Goal: Information Seeking & Learning: Check status

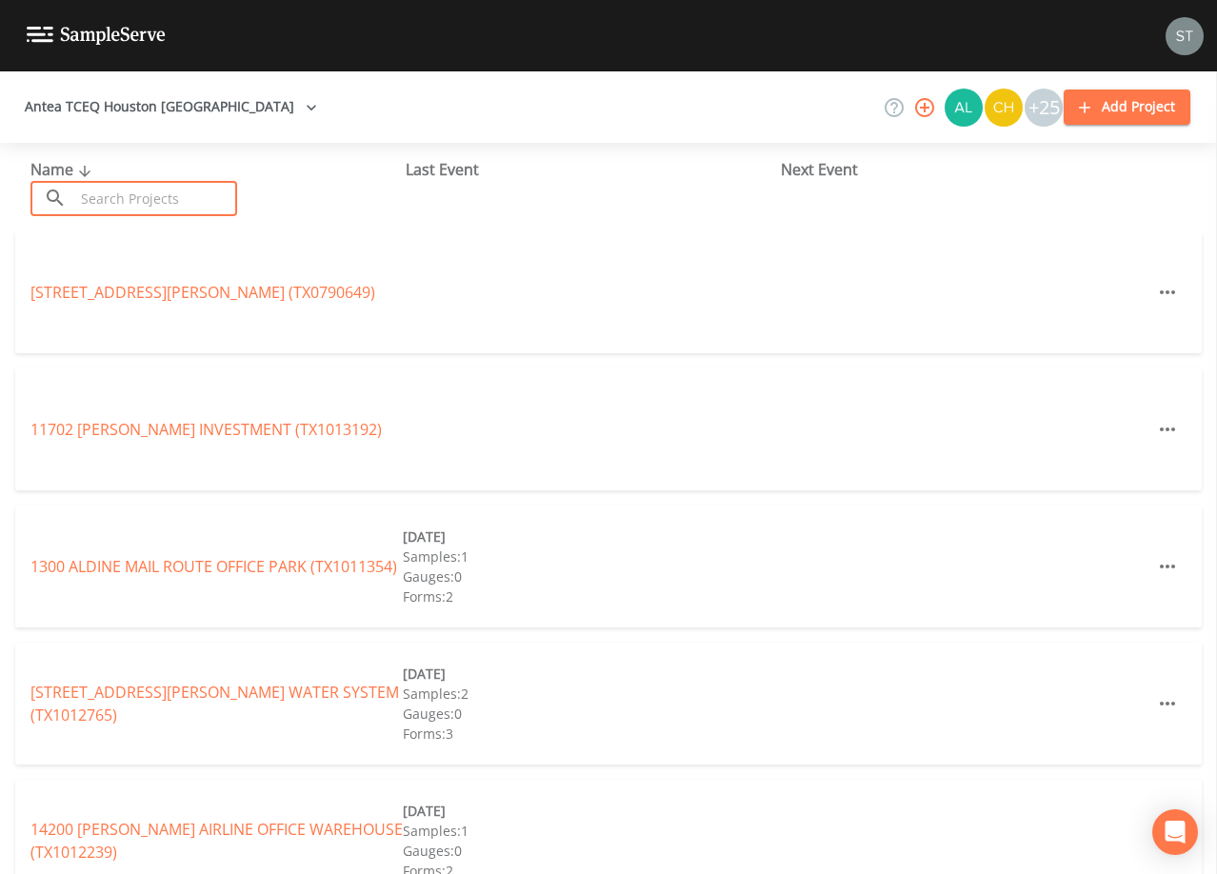
click at [207, 191] on input "text" at bounding box center [155, 198] width 163 height 35
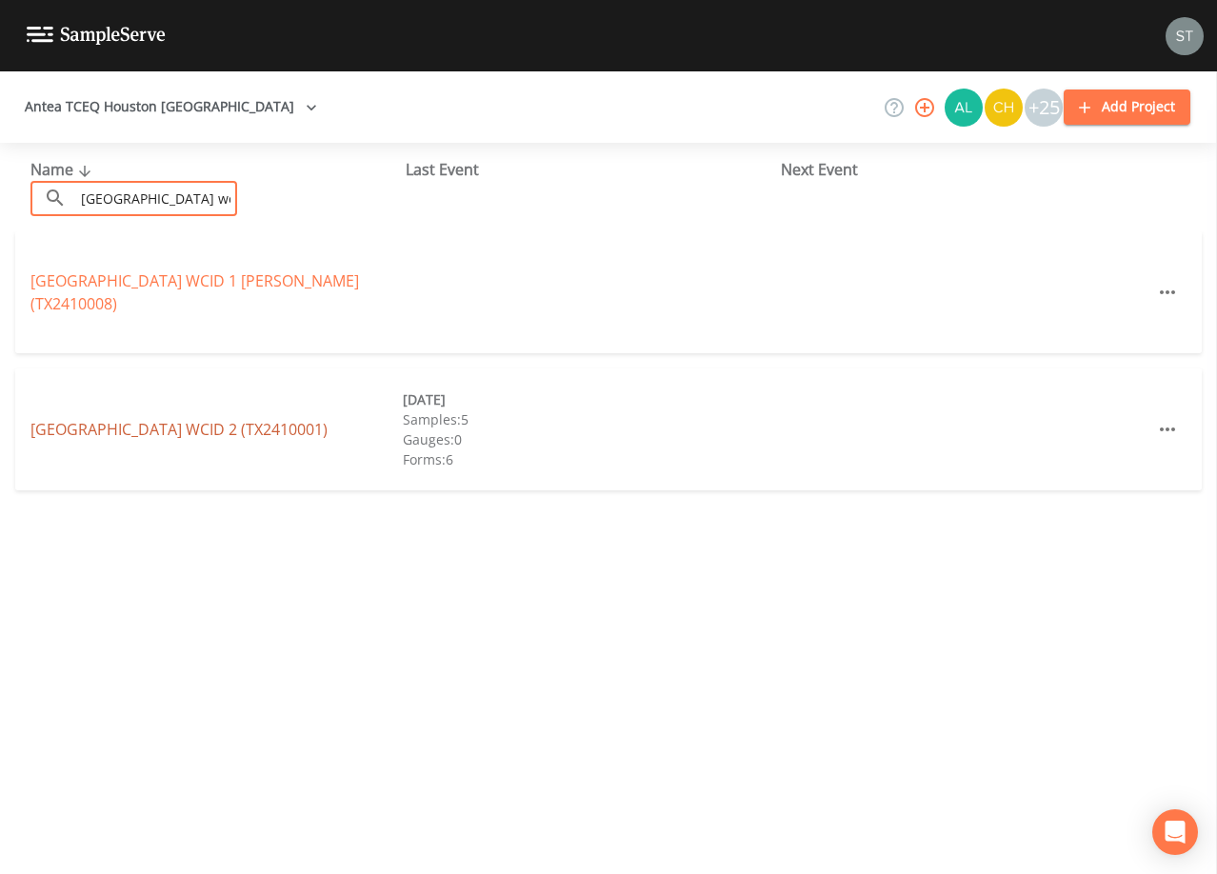
type input "[GEOGRAPHIC_DATA] wcid"
click at [262, 430] on link "[GEOGRAPHIC_DATA] 2 (TX2410001)" at bounding box center [178, 429] width 297 height 21
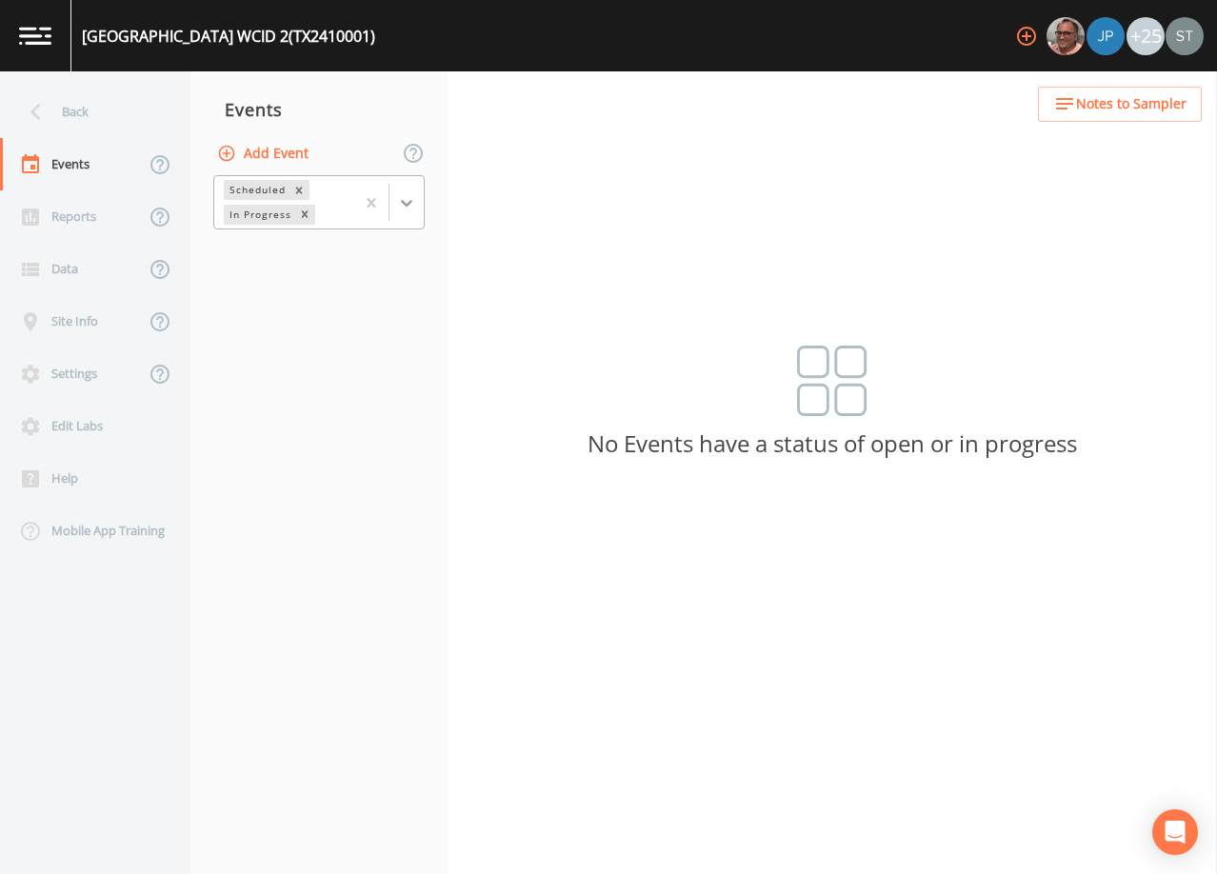
click at [421, 214] on div at bounding box center [407, 203] width 34 height 34
click at [390, 240] on div "Completed" at bounding box center [318, 231] width 211 height 17
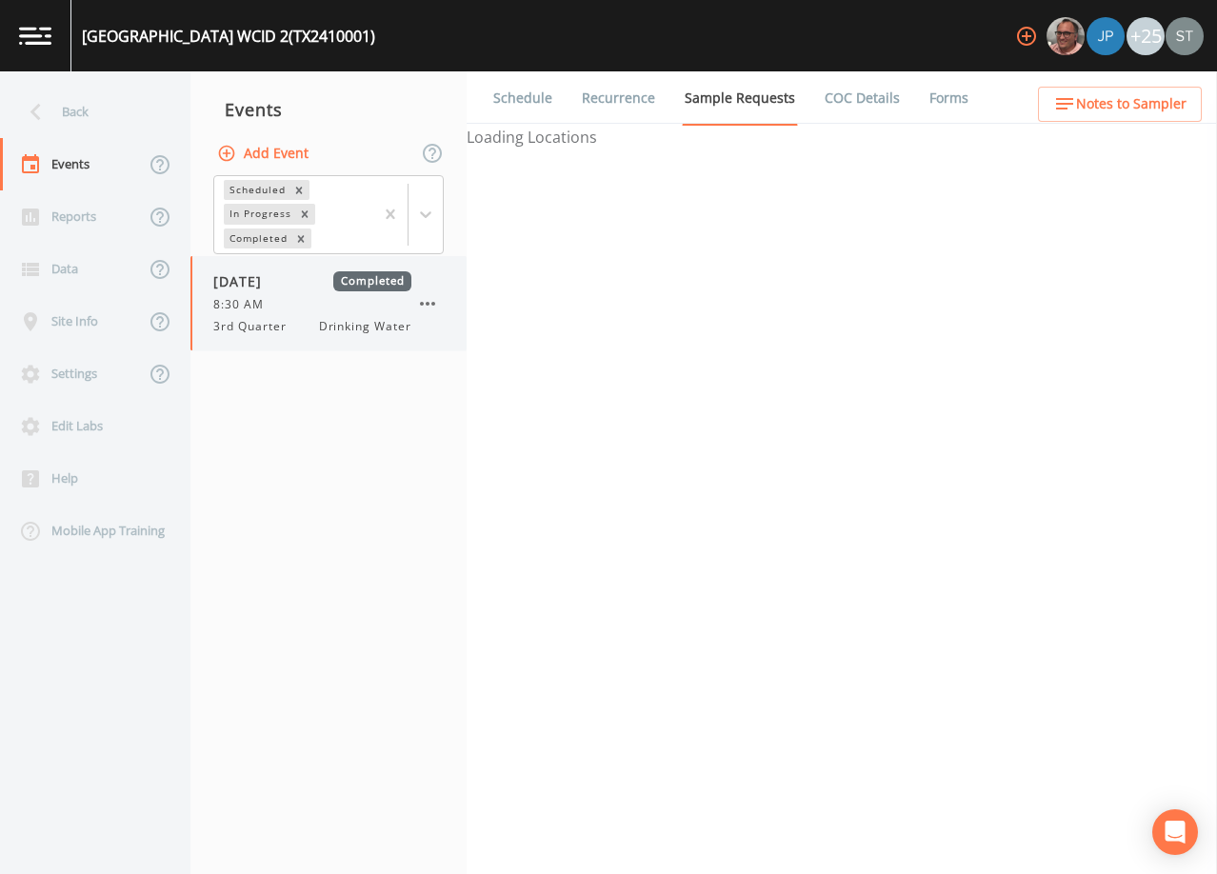
click at [324, 320] on span "Drinking Water" at bounding box center [365, 326] width 92 height 17
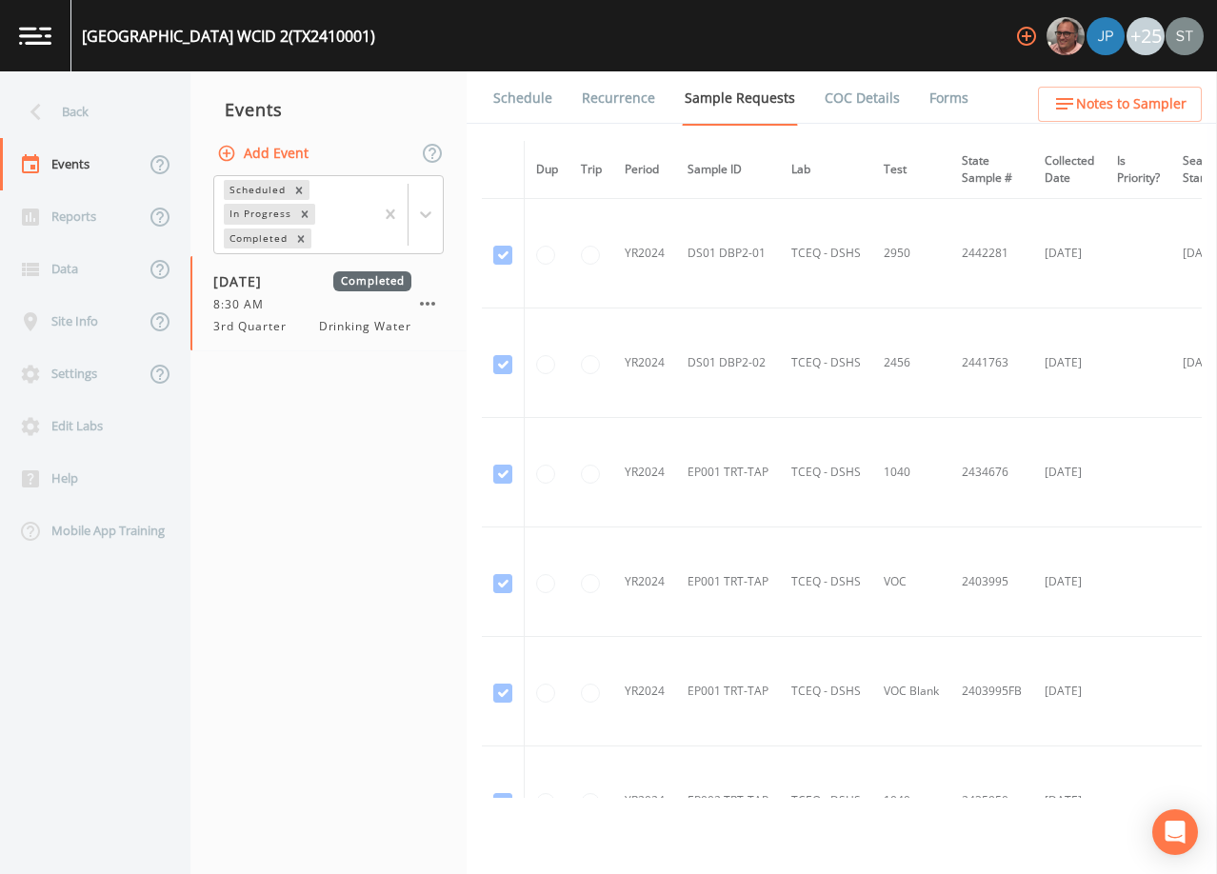
click at [517, 100] on link "Schedule" at bounding box center [523, 97] width 65 height 53
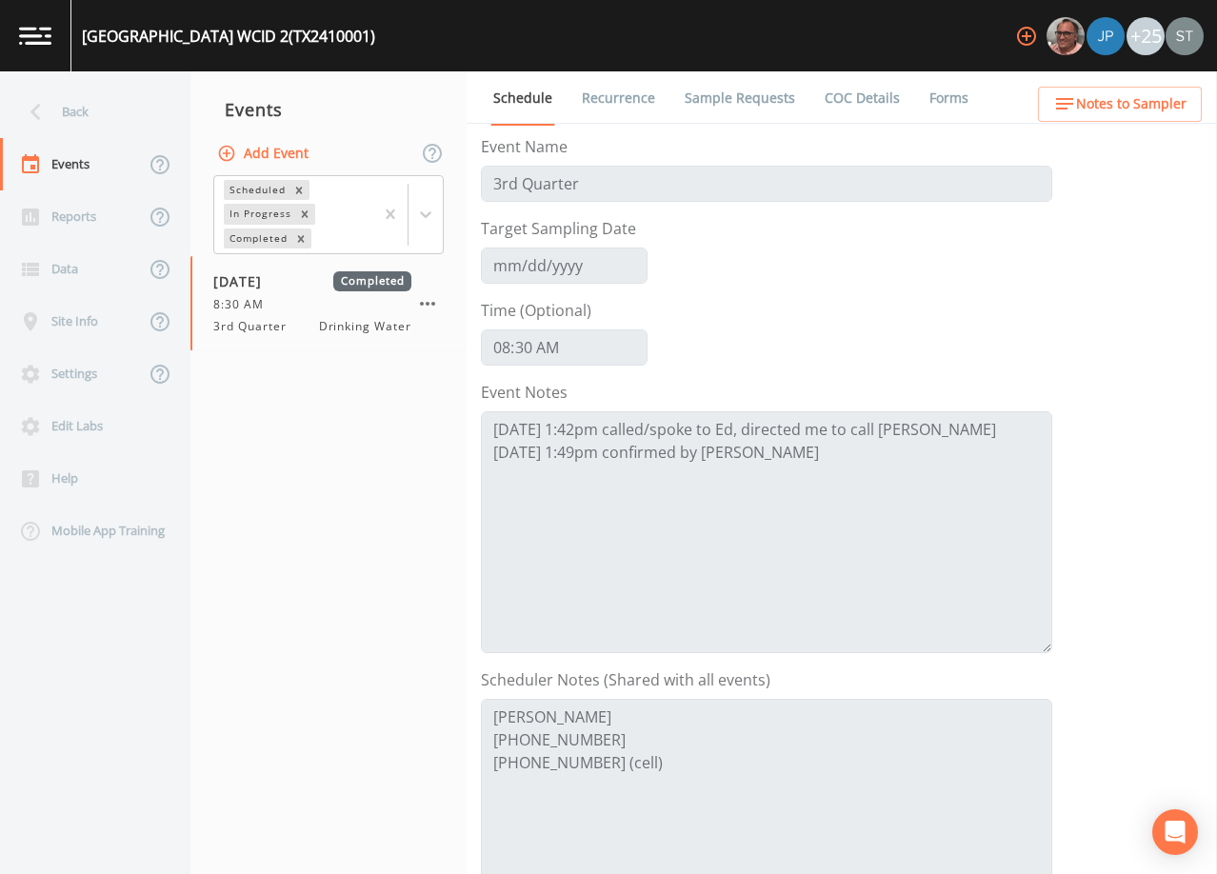
click at [742, 102] on link "Sample Requests" at bounding box center [740, 97] width 116 height 53
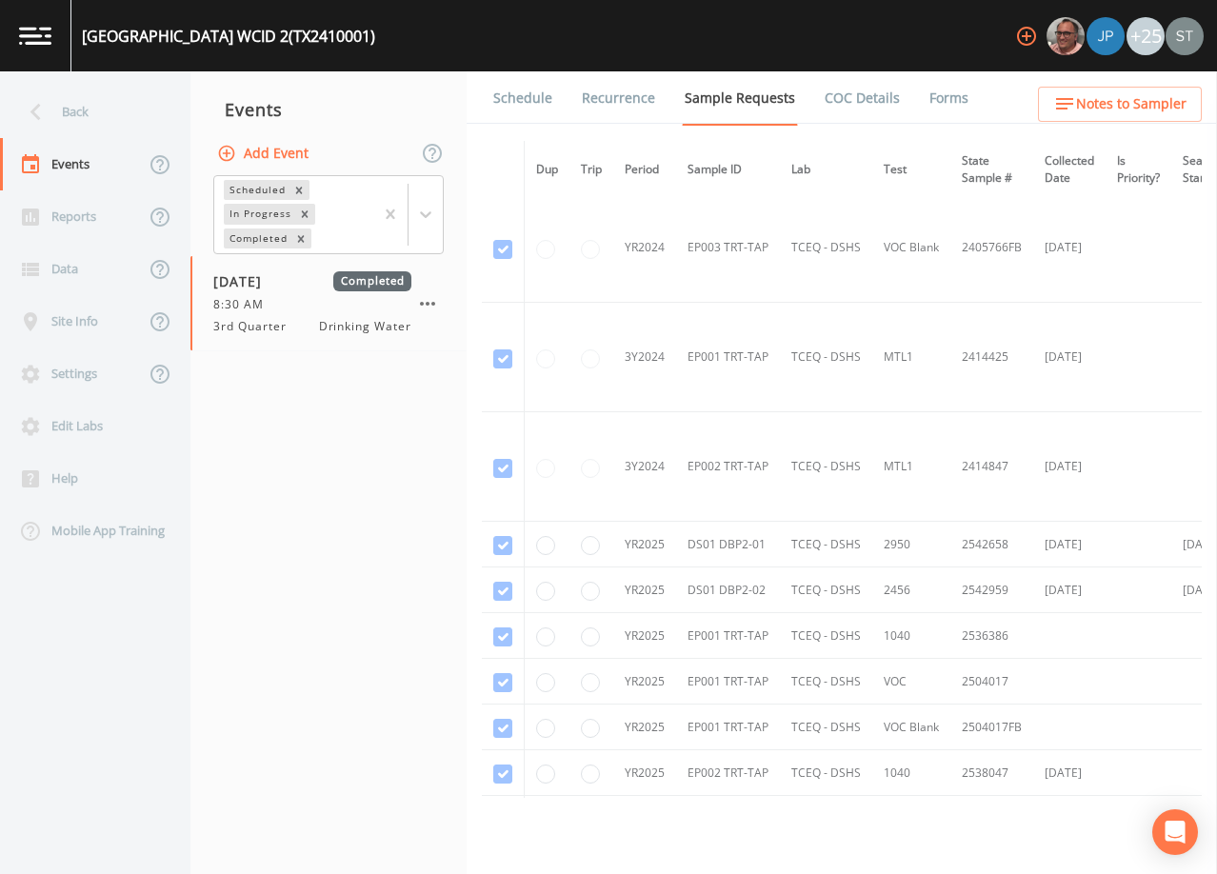
scroll to position [1100, 0]
click at [283, 154] on button "Add Event" at bounding box center [264, 153] width 103 height 35
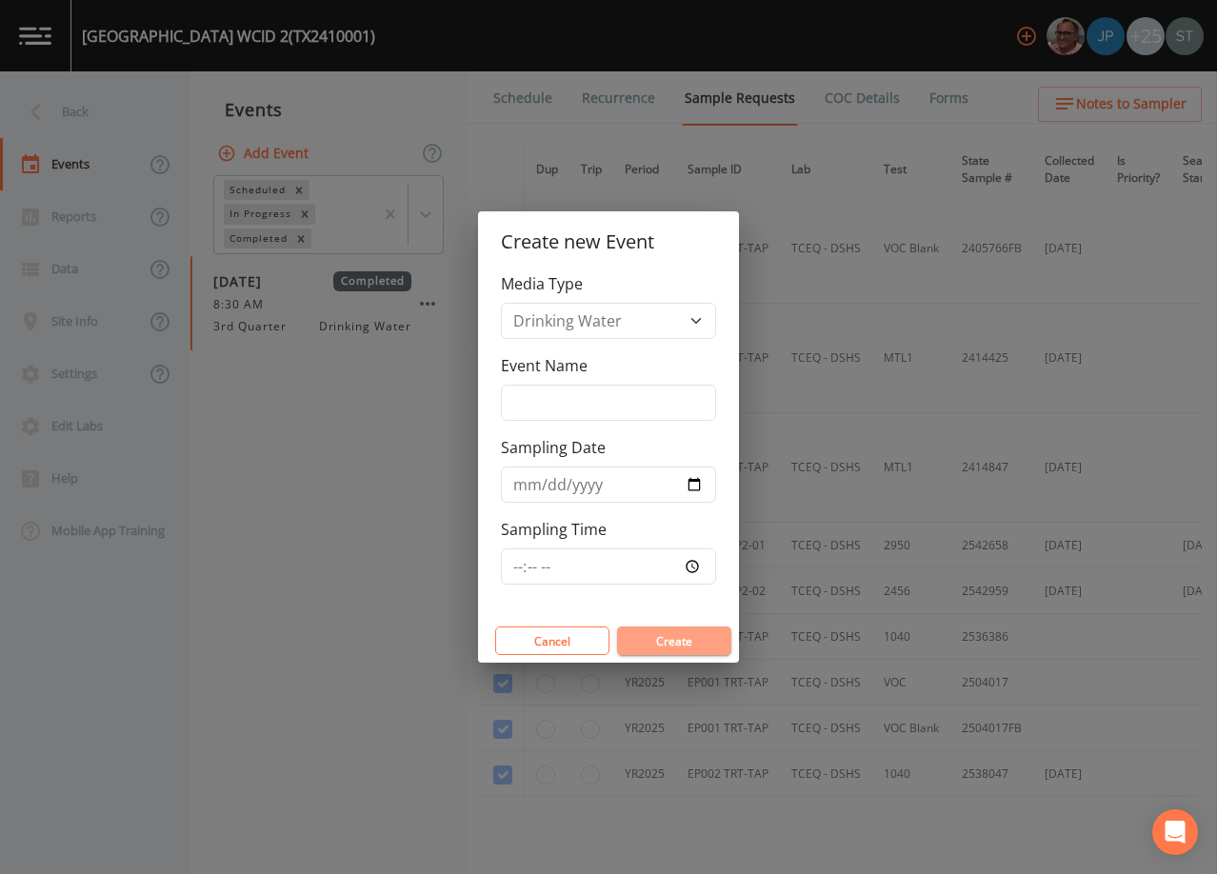
click at [680, 646] on button "Create" at bounding box center [674, 641] width 114 height 29
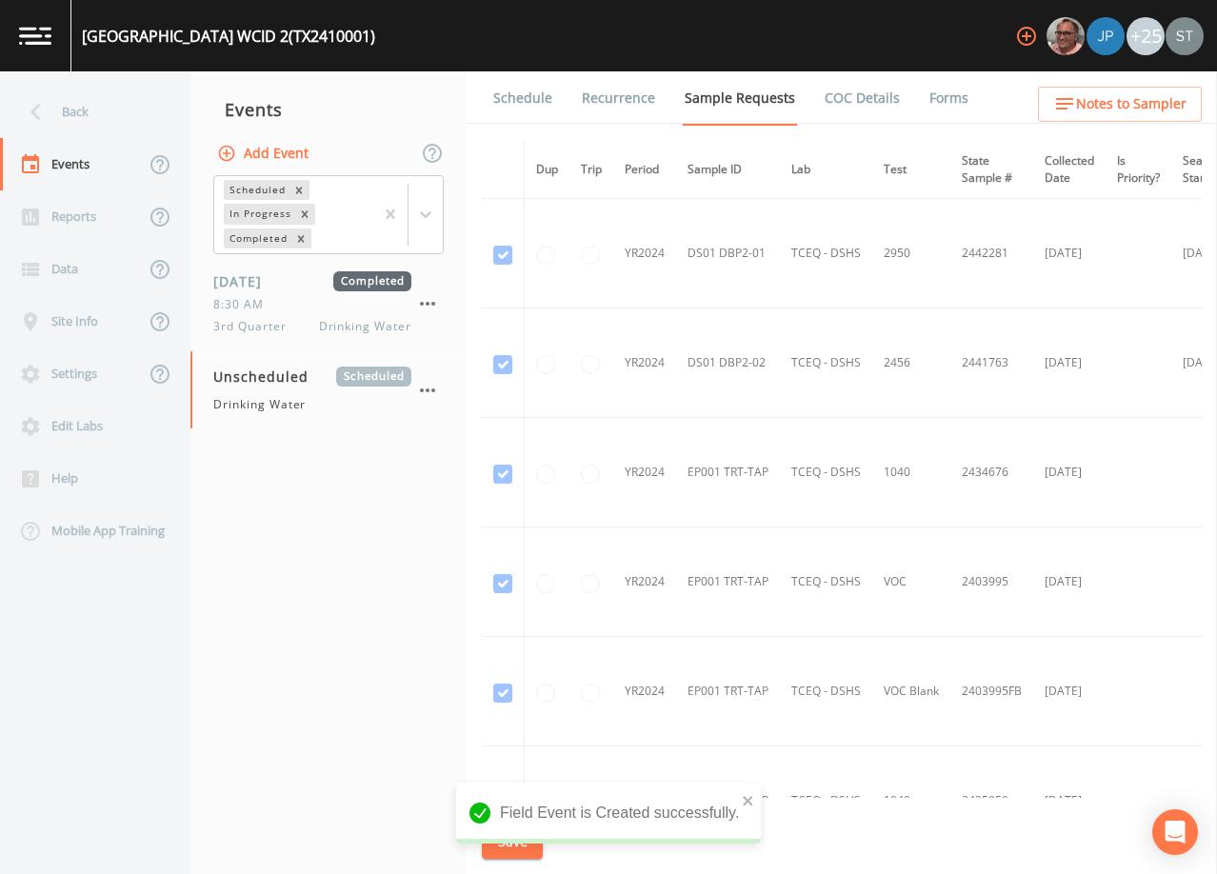
click at [525, 106] on link "Schedule" at bounding box center [523, 97] width 65 height 53
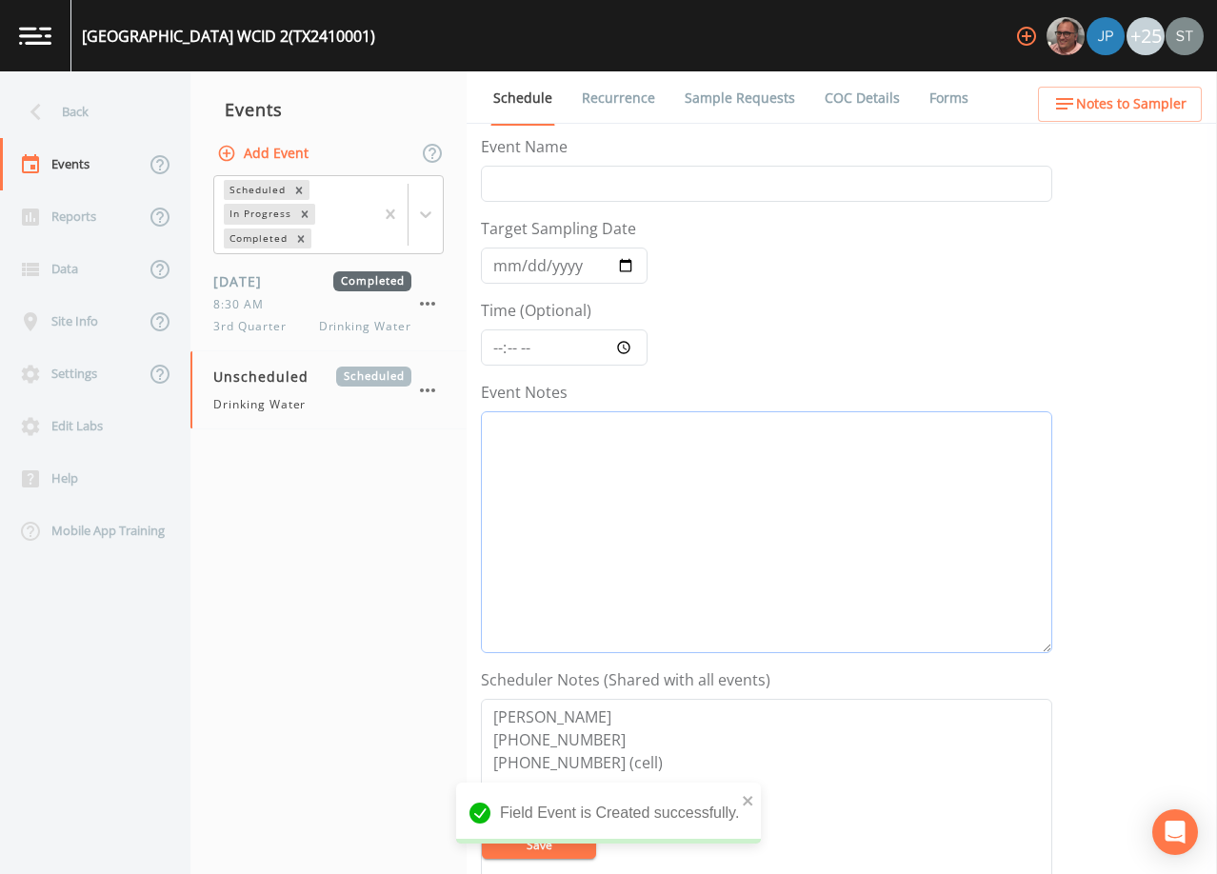
click at [668, 503] on textarea "Event Notes" at bounding box center [767, 533] width 572 height 242
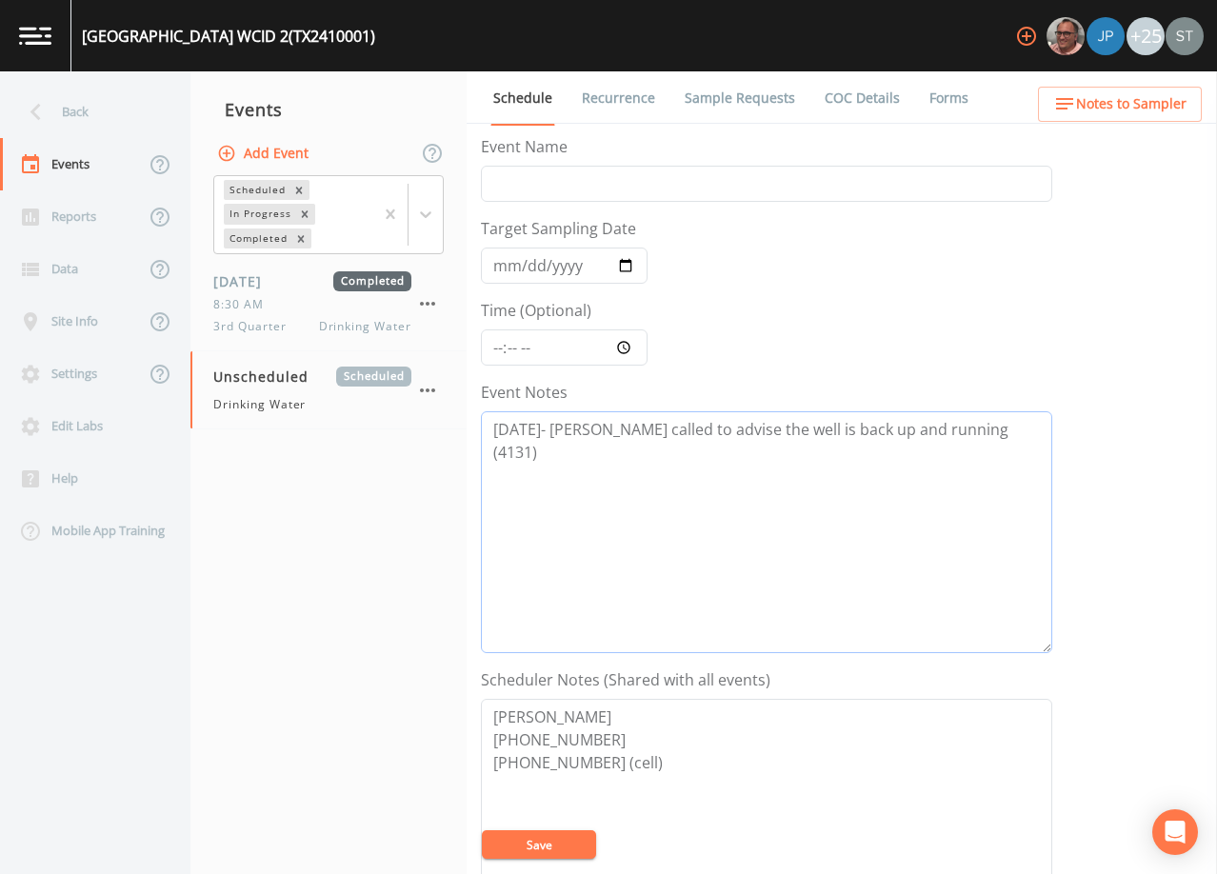
type textarea "[DATE]- [PERSON_NAME] called to advise the well is back up and running (4131)"
click at [562, 834] on button "Save" at bounding box center [539, 845] width 114 height 29
click at [596, 108] on link "Recurrence" at bounding box center [618, 97] width 79 height 53
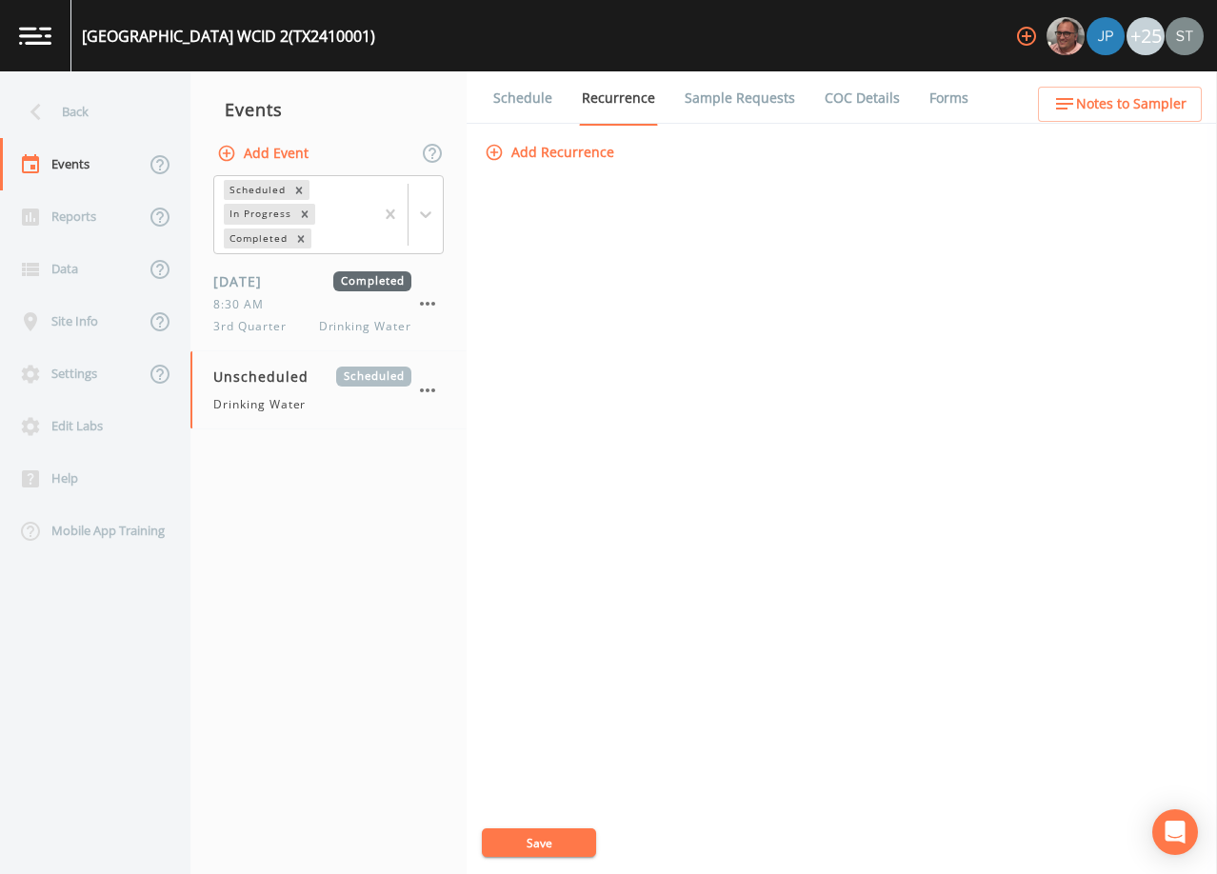
click at [527, 105] on link "Schedule" at bounding box center [523, 97] width 65 height 53
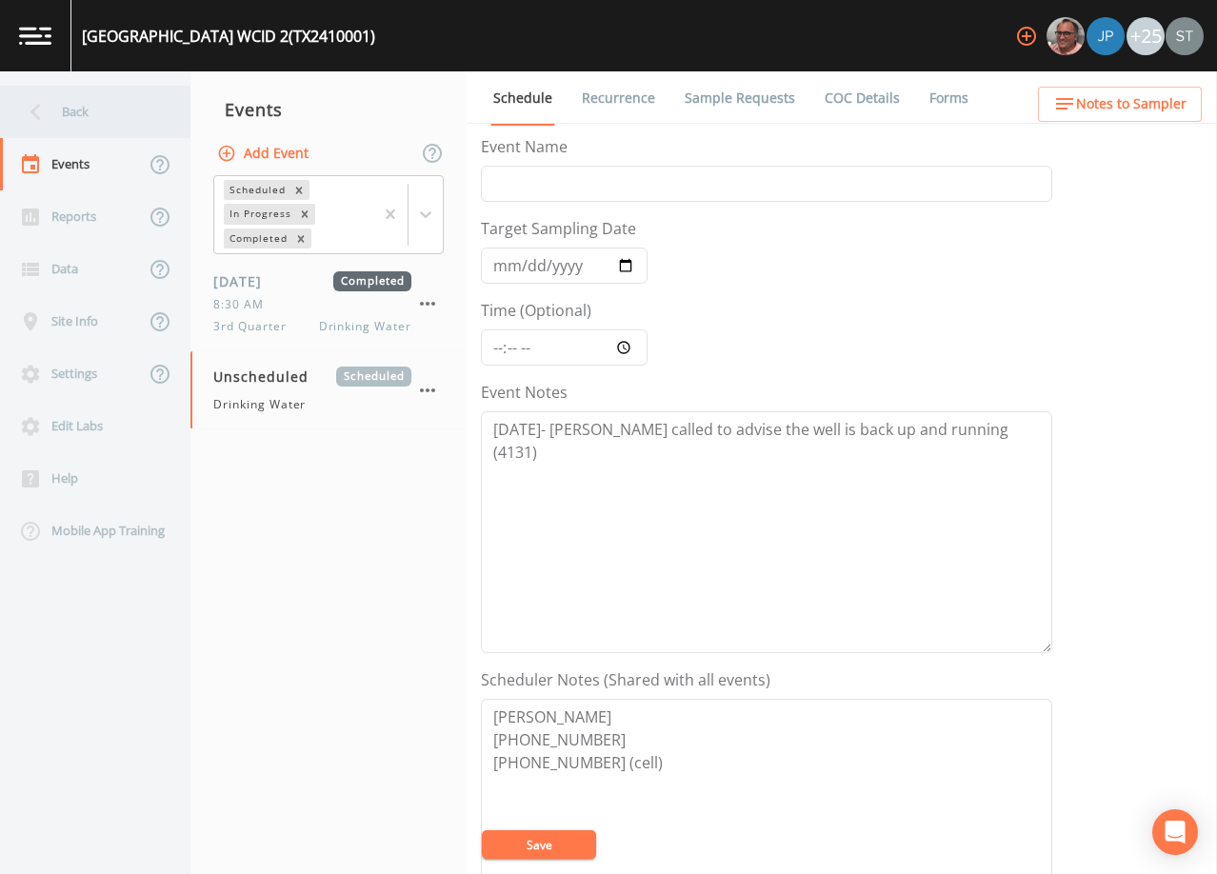
click at [53, 112] on div "Back" at bounding box center [85, 112] width 171 height 52
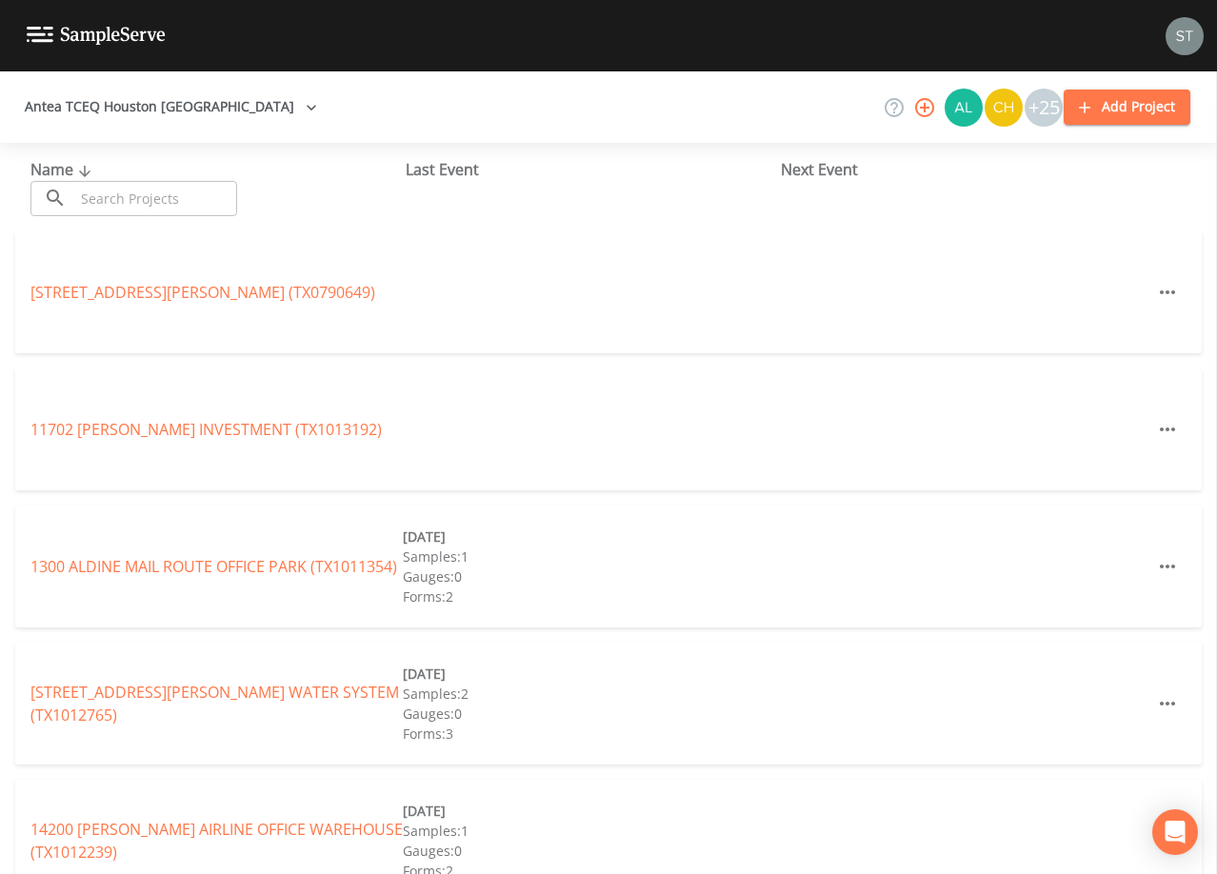
click at [178, 198] on input "text" at bounding box center [155, 198] width 163 height 35
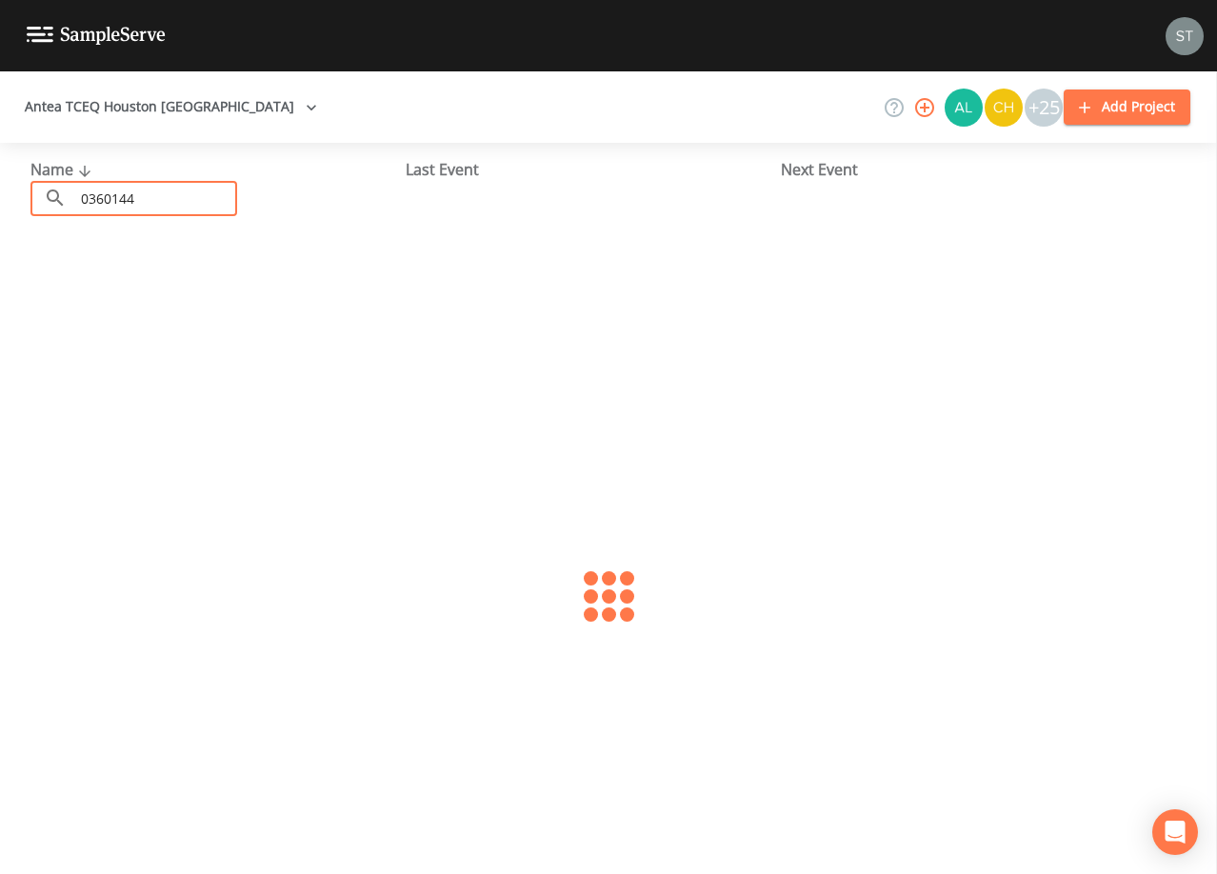
click at [86, 189] on input "0360144" at bounding box center [155, 198] width 163 height 35
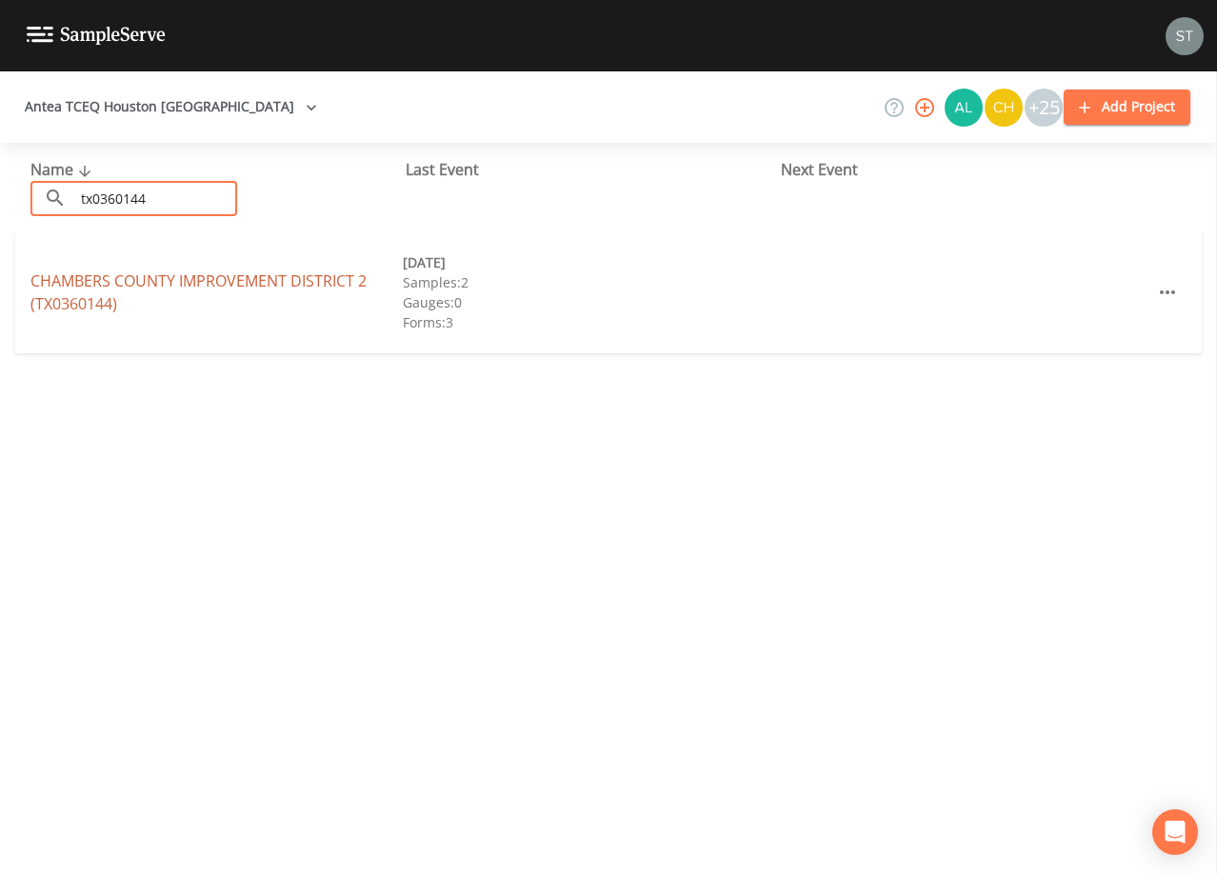
type input "tx0360144"
click at [210, 274] on link "[GEOGRAPHIC_DATA] 2 (TX0360144)" at bounding box center [198, 293] width 336 height 44
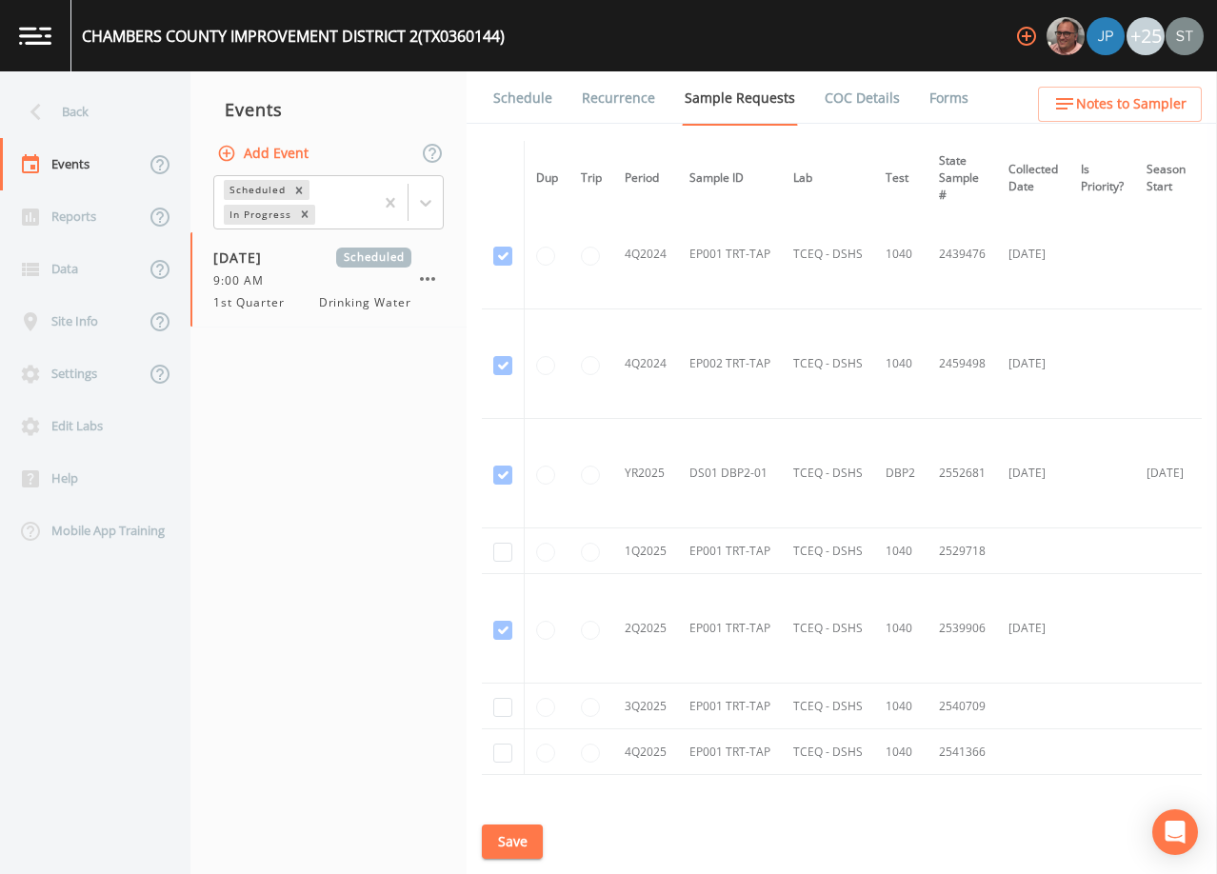
scroll to position [572, 0]
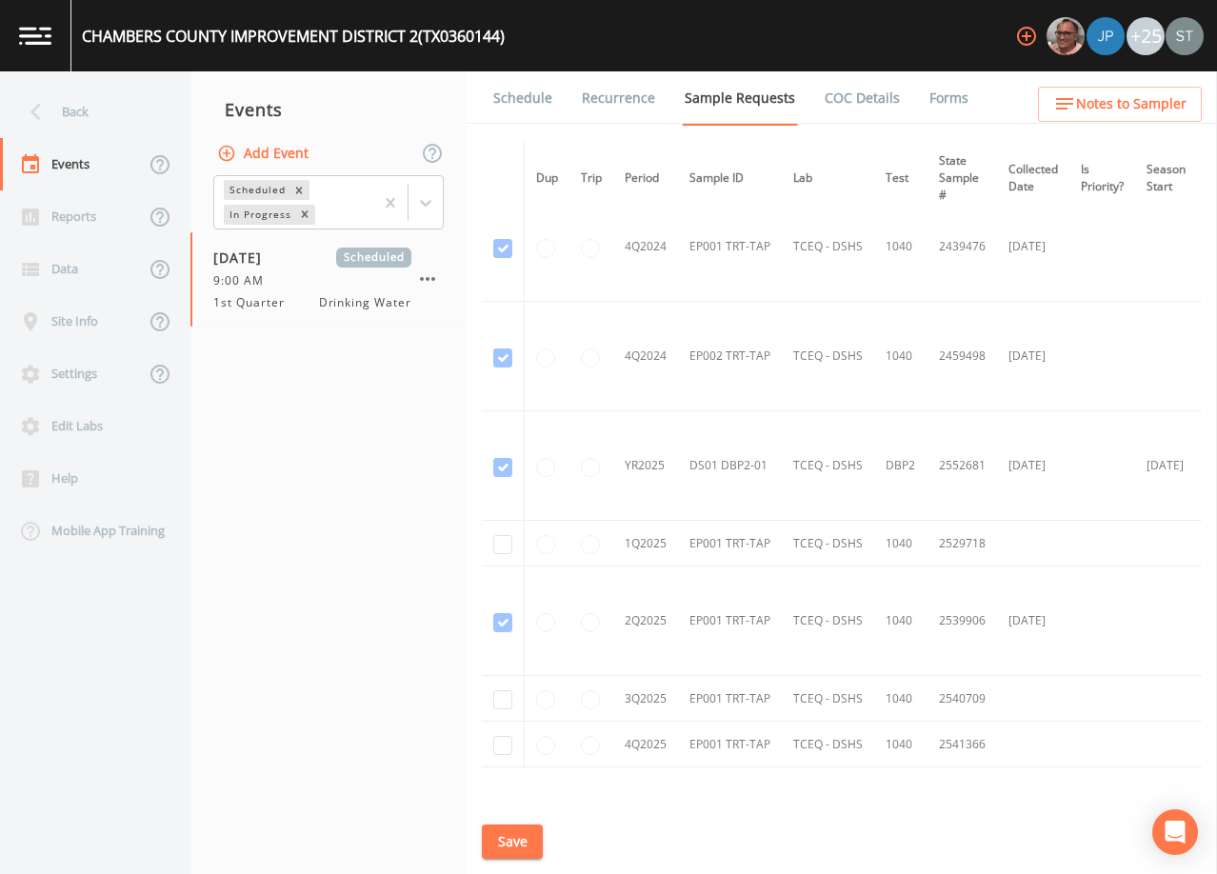
click at [941, 96] on link "Forms" at bounding box center [949, 97] width 45 height 53
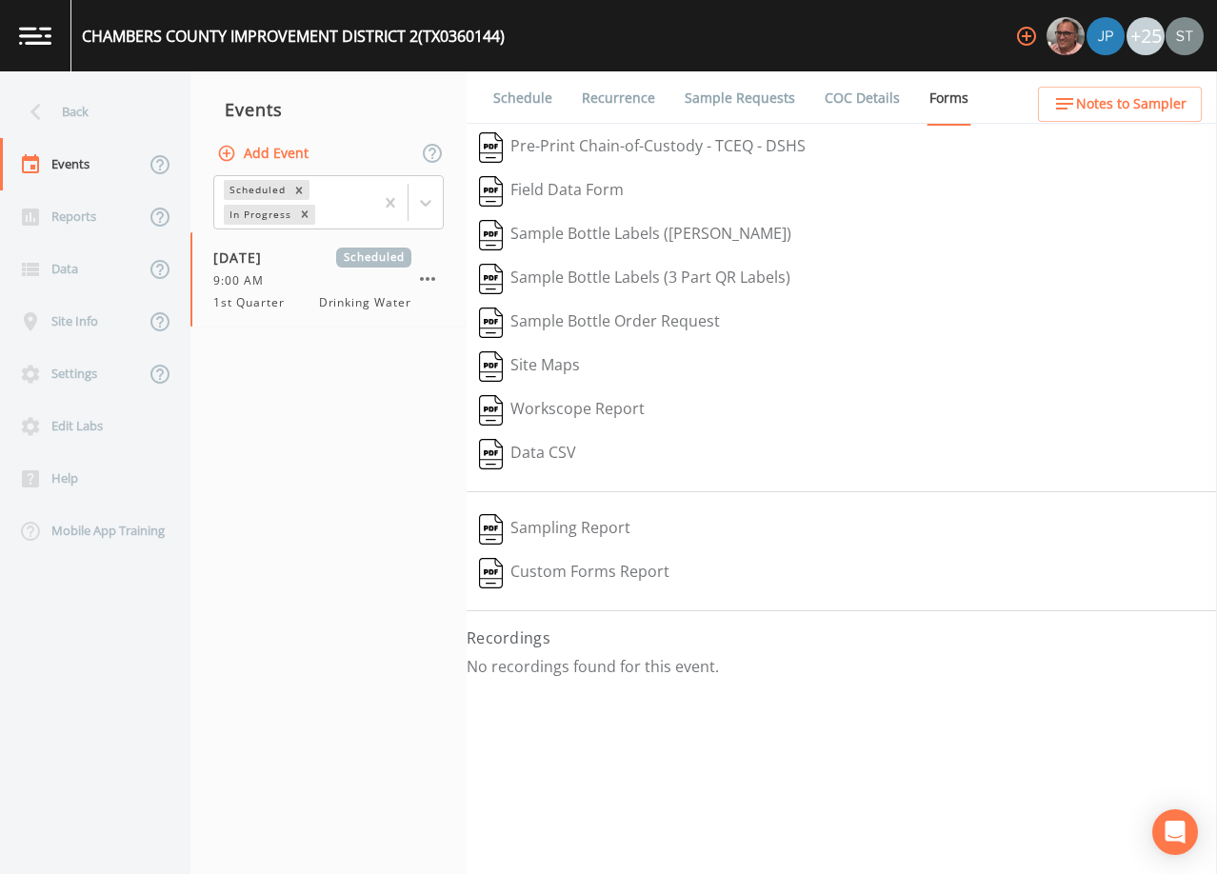
click at [532, 99] on link "Schedule" at bounding box center [523, 97] width 65 height 53
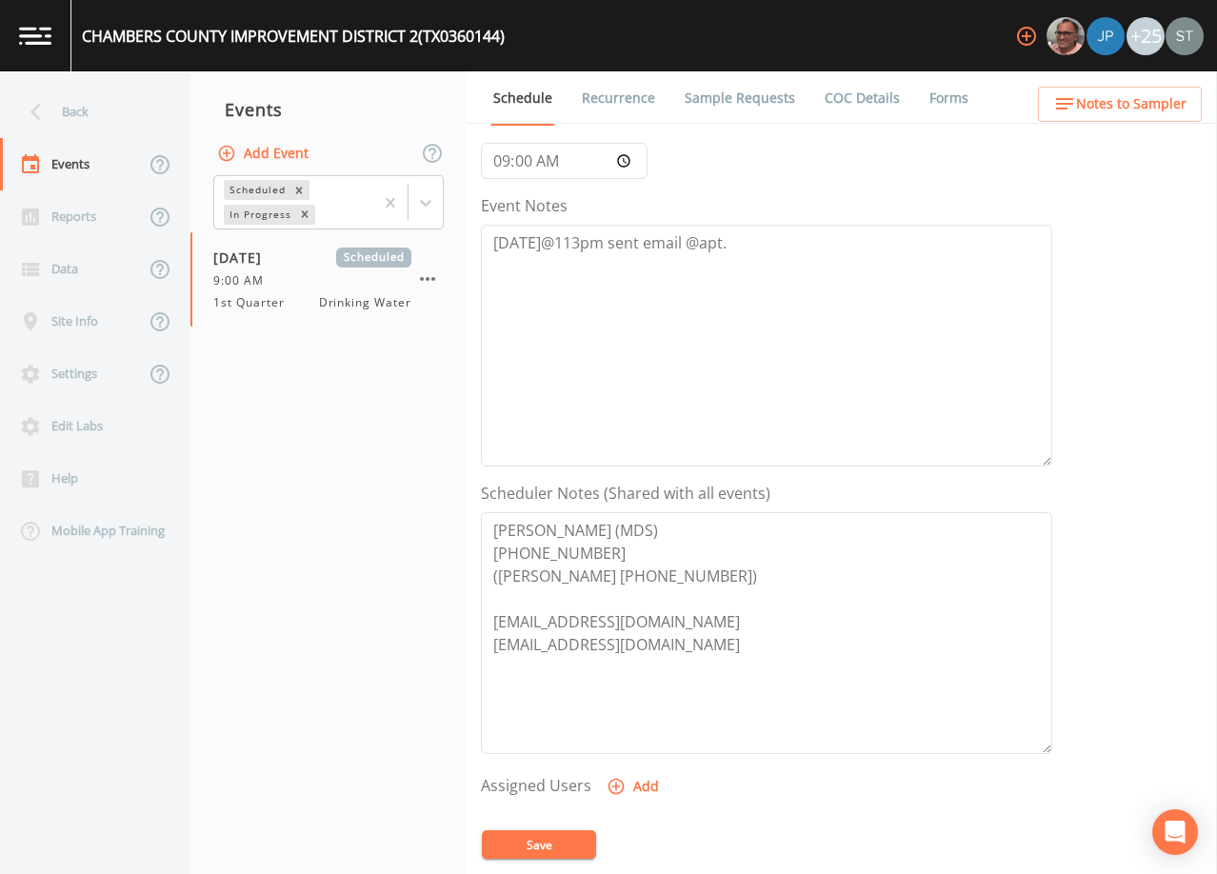
scroll to position [286, 0]
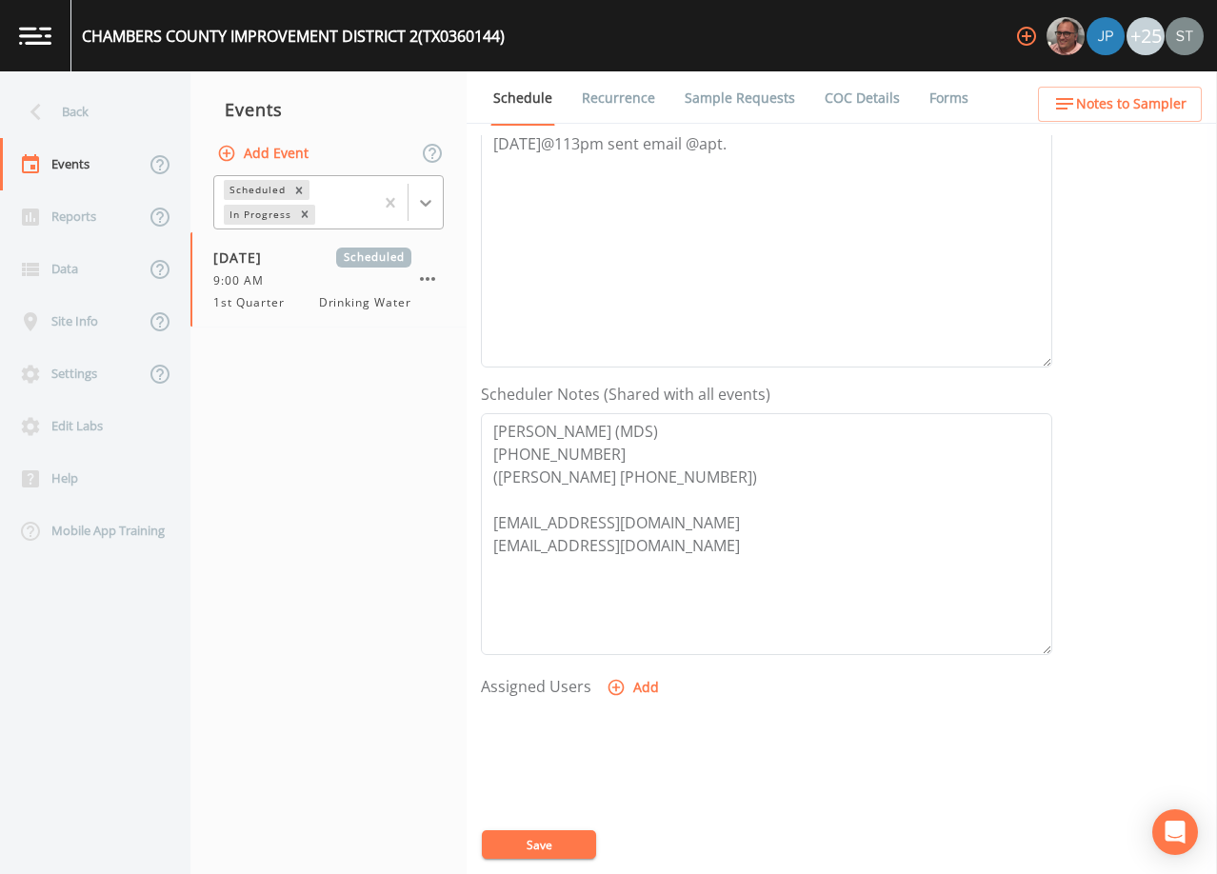
click at [431, 203] on icon at bounding box center [425, 202] width 19 height 19
click at [372, 240] on div "Completed" at bounding box center [328, 231] width 231 height 17
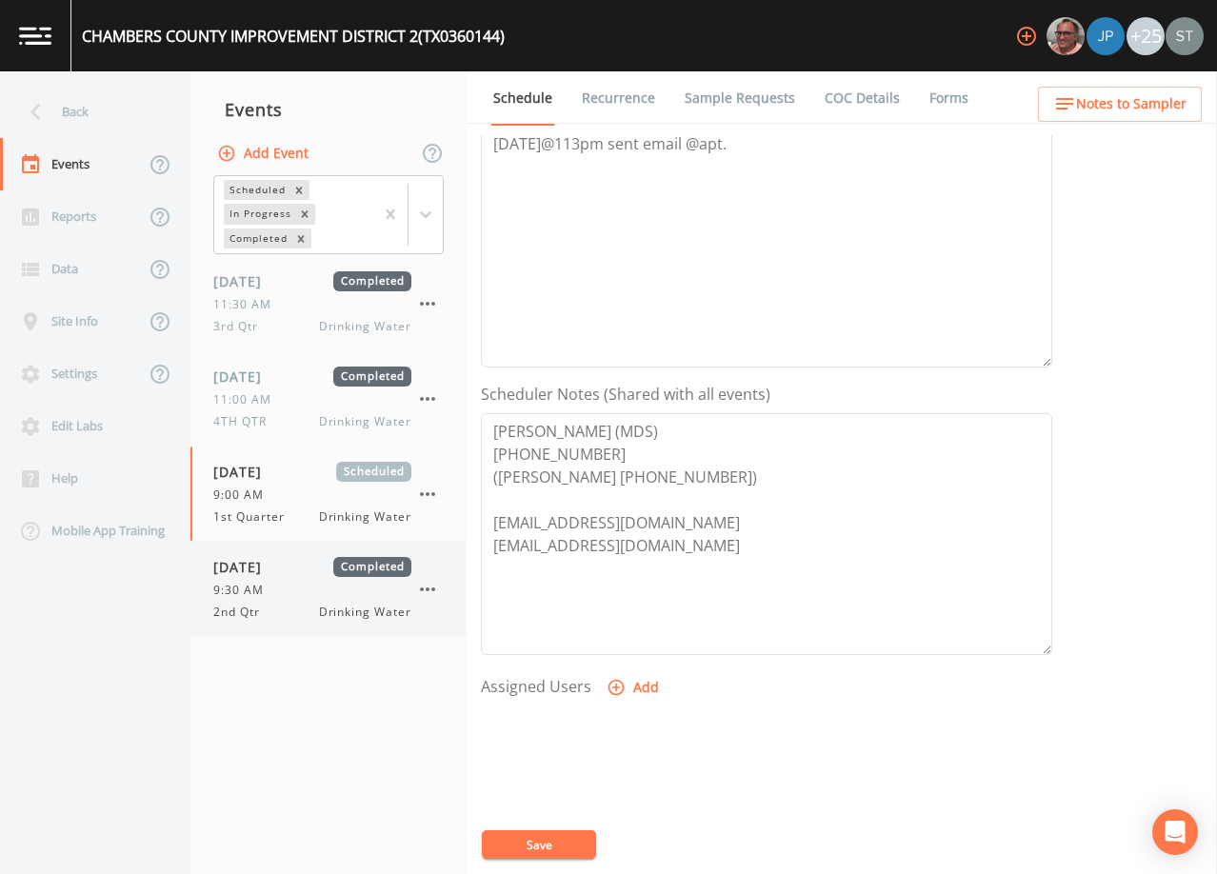
click at [329, 598] on div "9:30 AM" at bounding box center [312, 590] width 198 height 17
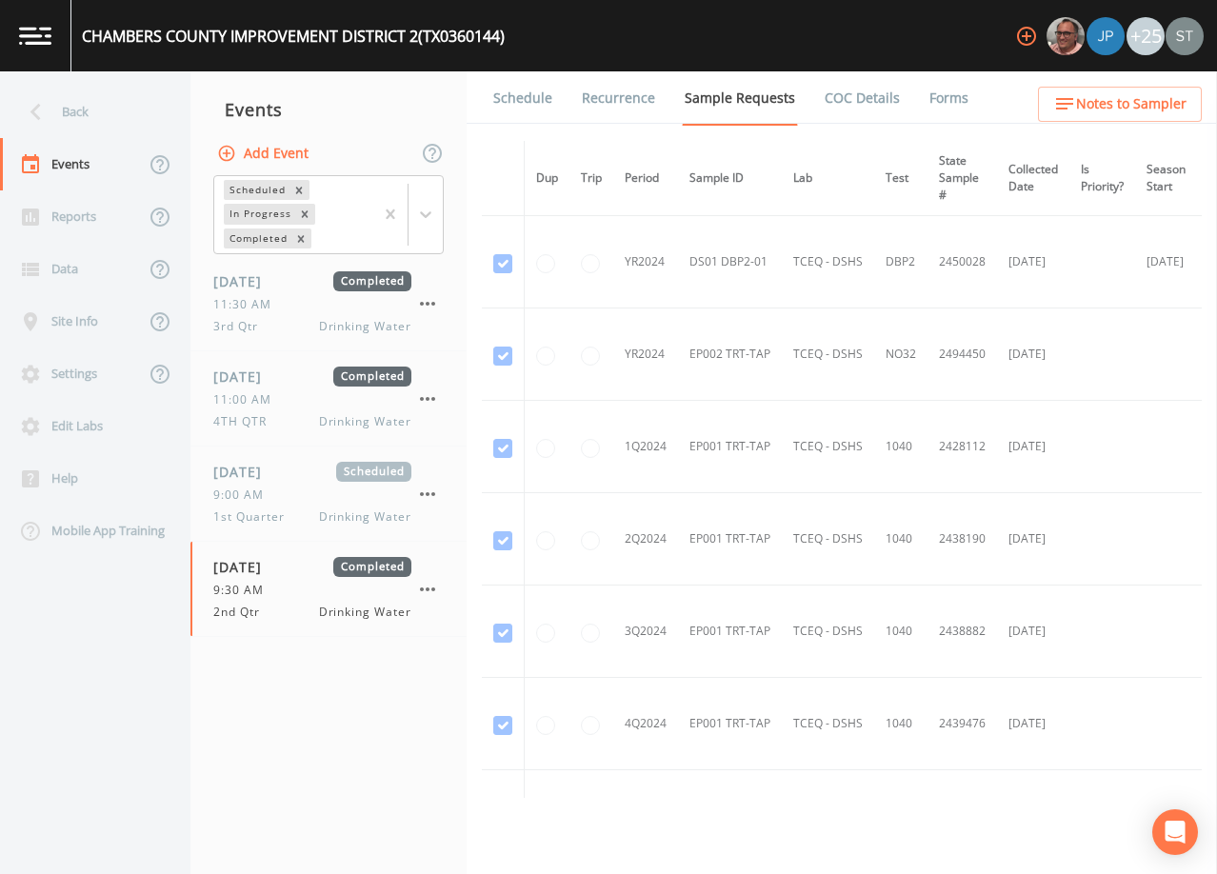
click at [531, 111] on link "Schedule" at bounding box center [523, 97] width 65 height 53
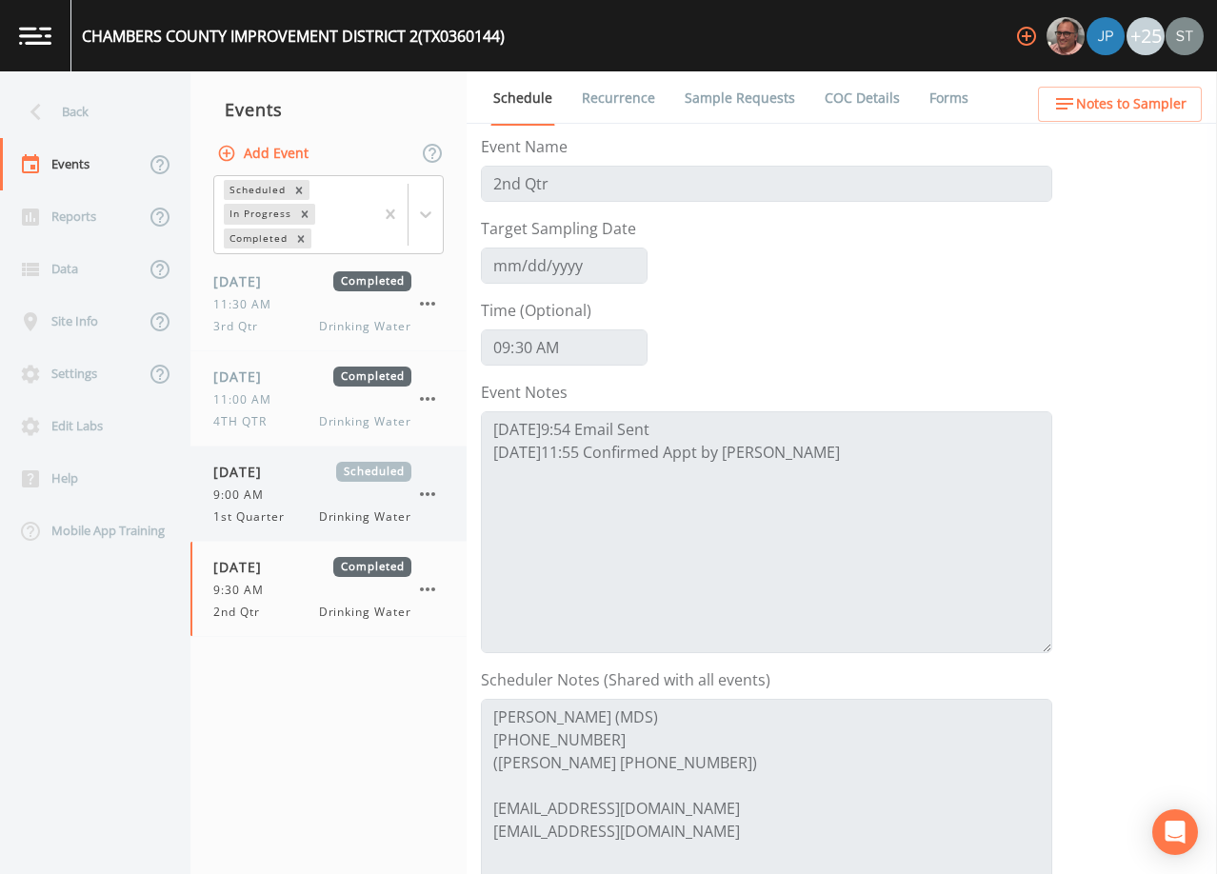
click at [295, 492] on div "9:00 AM" at bounding box center [312, 495] width 198 height 17
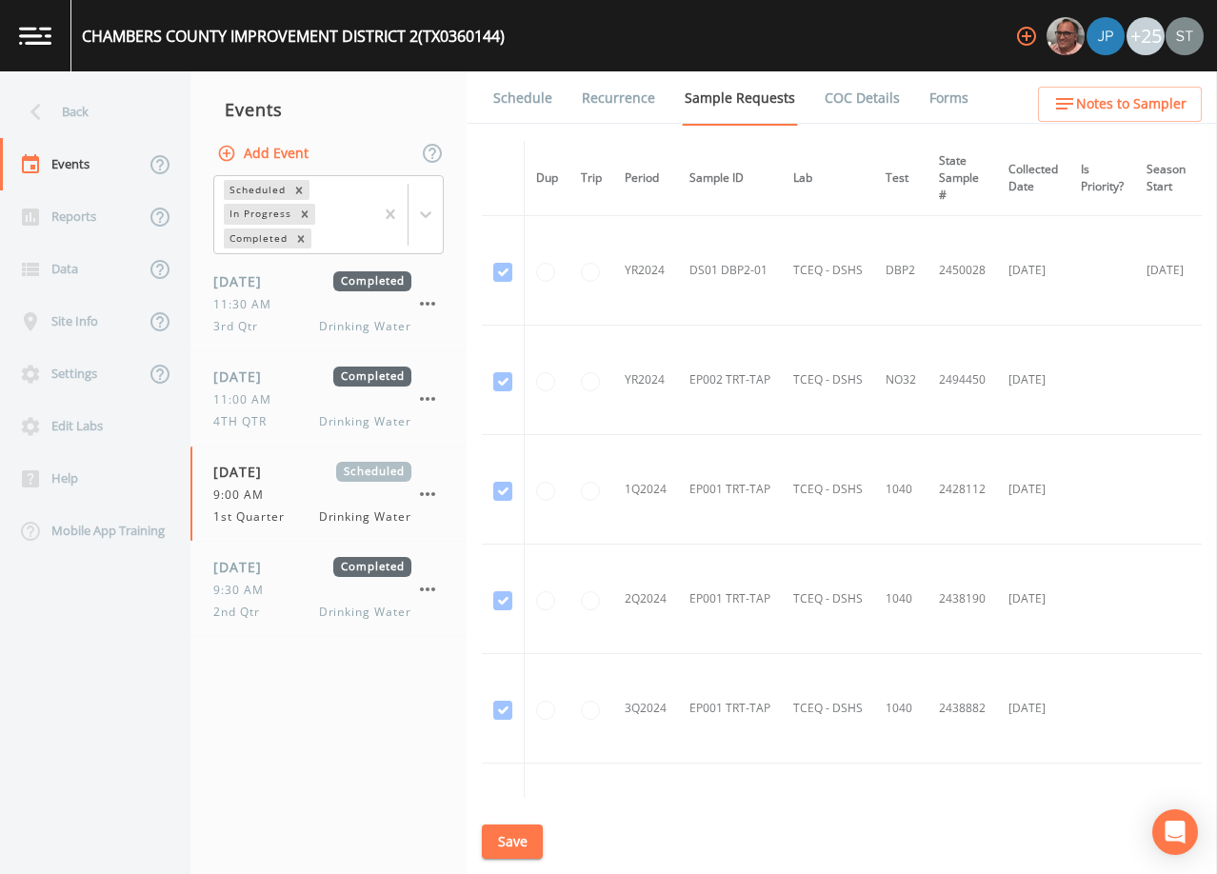
click at [931, 95] on link "Forms" at bounding box center [949, 97] width 45 height 53
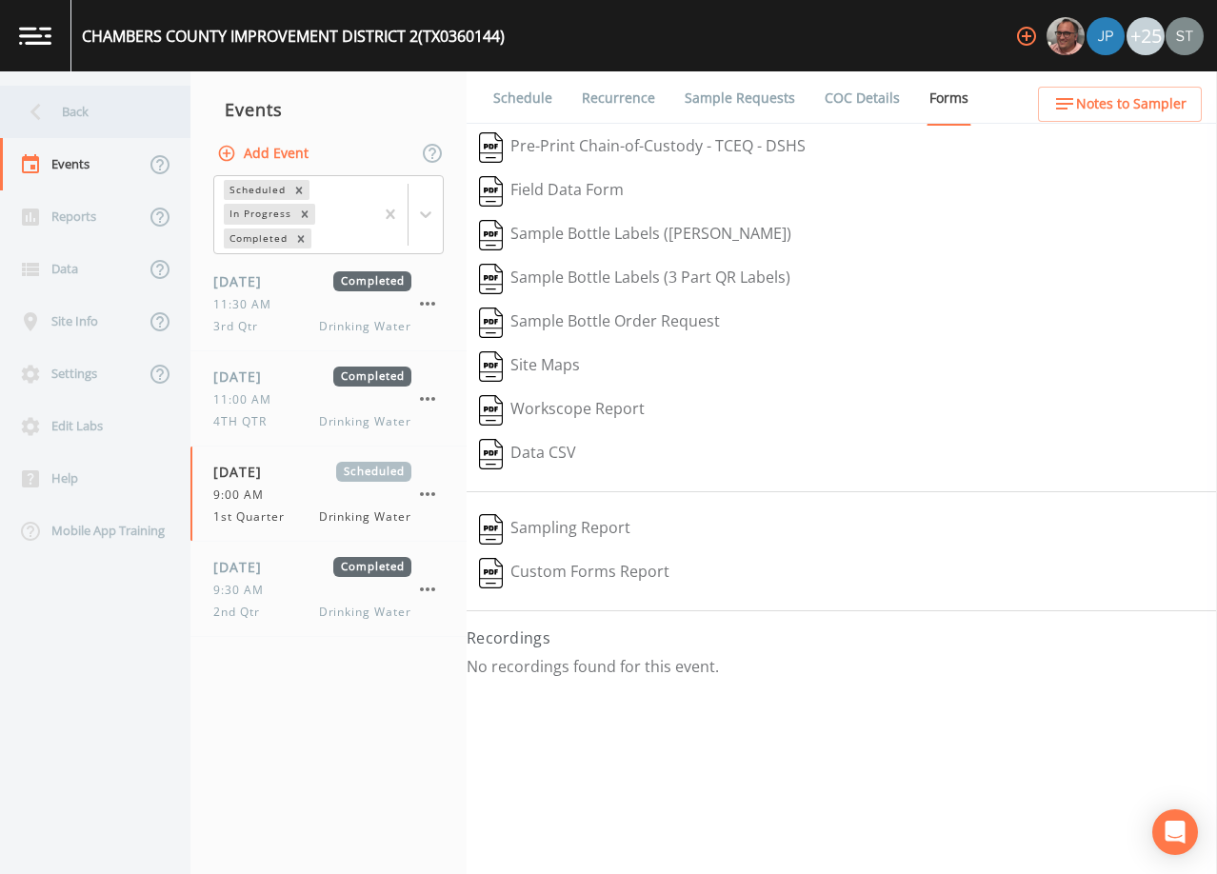
click at [99, 111] on div "Back" at bounding box center [85, 112] width 171 height 52
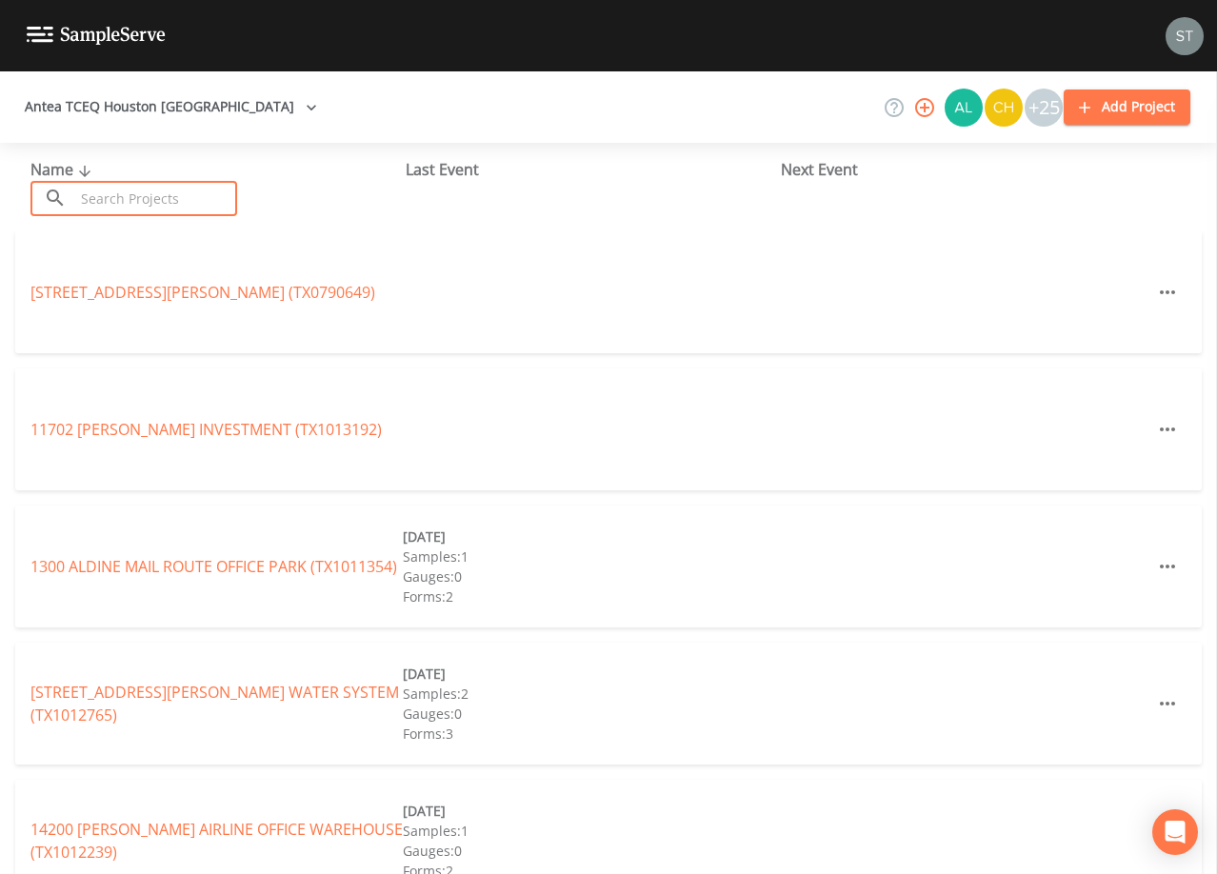
click at [121, 193] on input "text" at bounding box center [155, 198] width 163 height 35
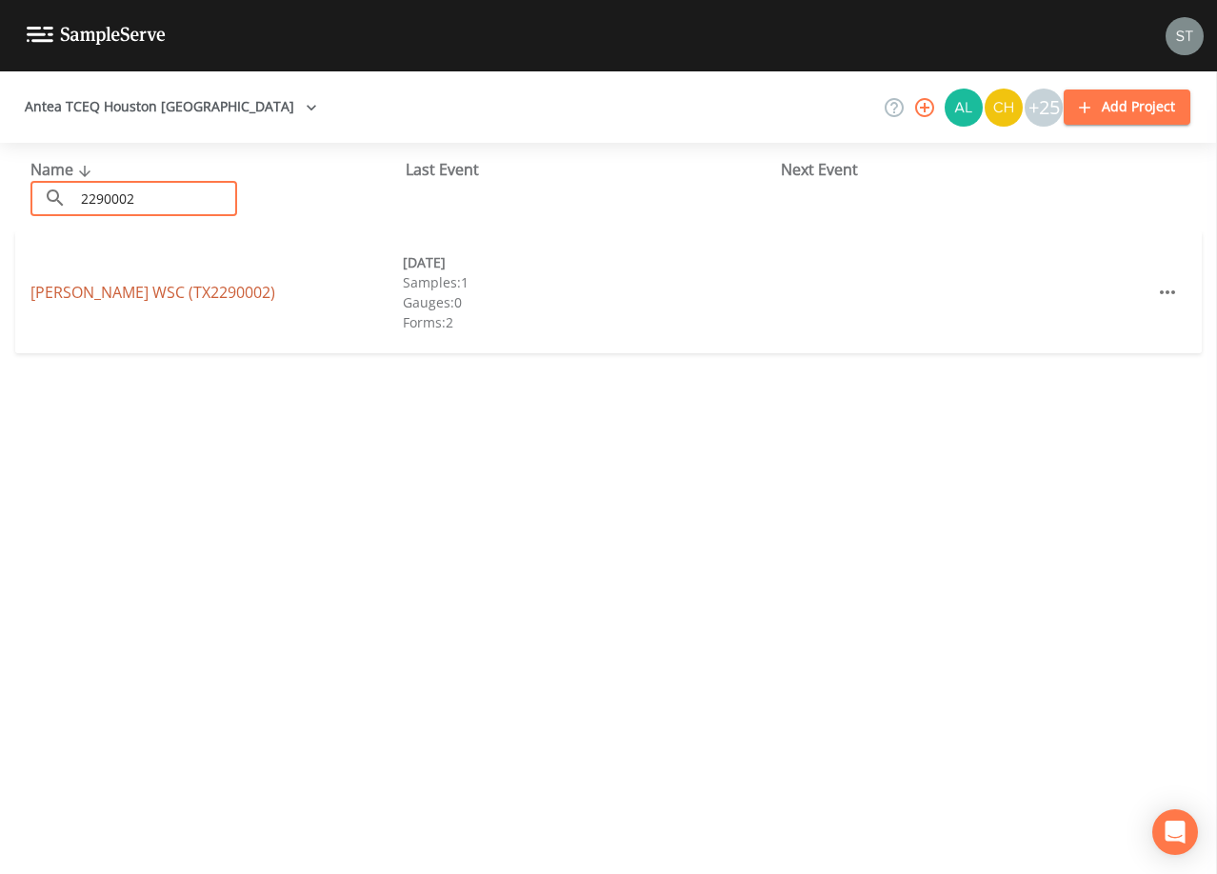
type input "2290002"
click at [165, 290] on link "[PERSON_NAME] WSC (TX2290002)" at bounding box center [152, 292] width 245 height 21
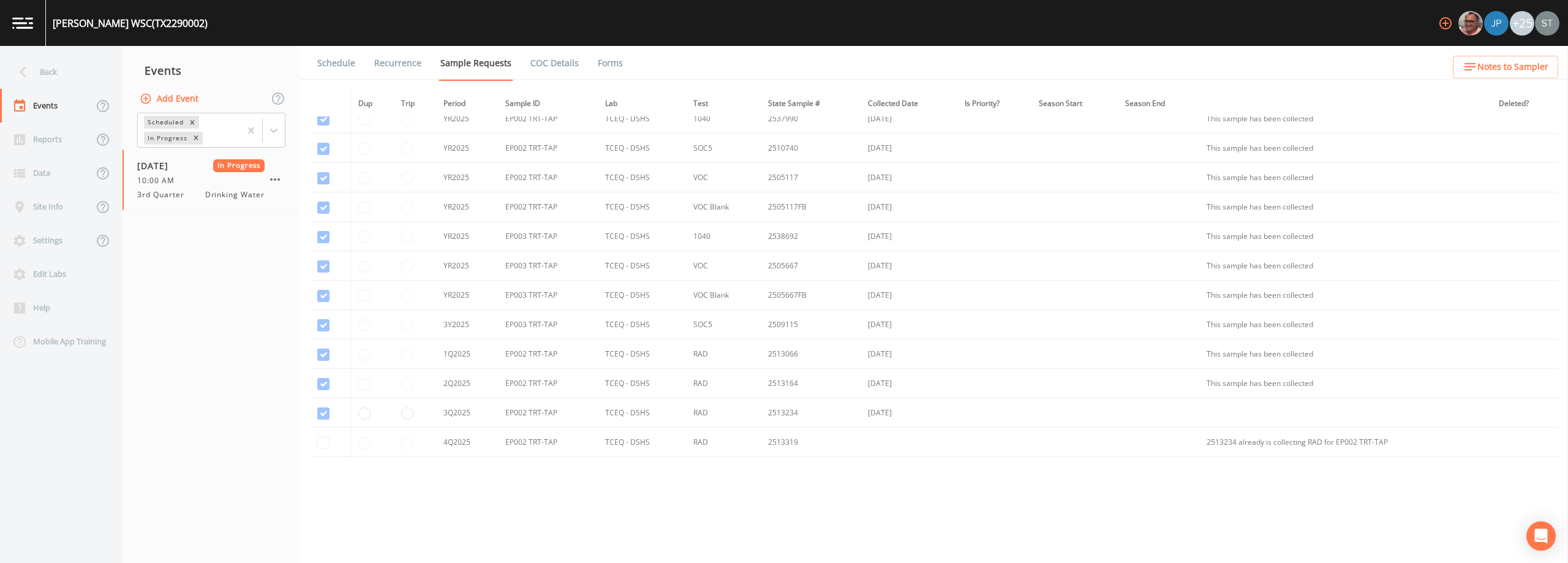
scroll to position [1140, 0]
click at [71, 74] on div "Back" at bounding box center [55, 72] width 110 height 33
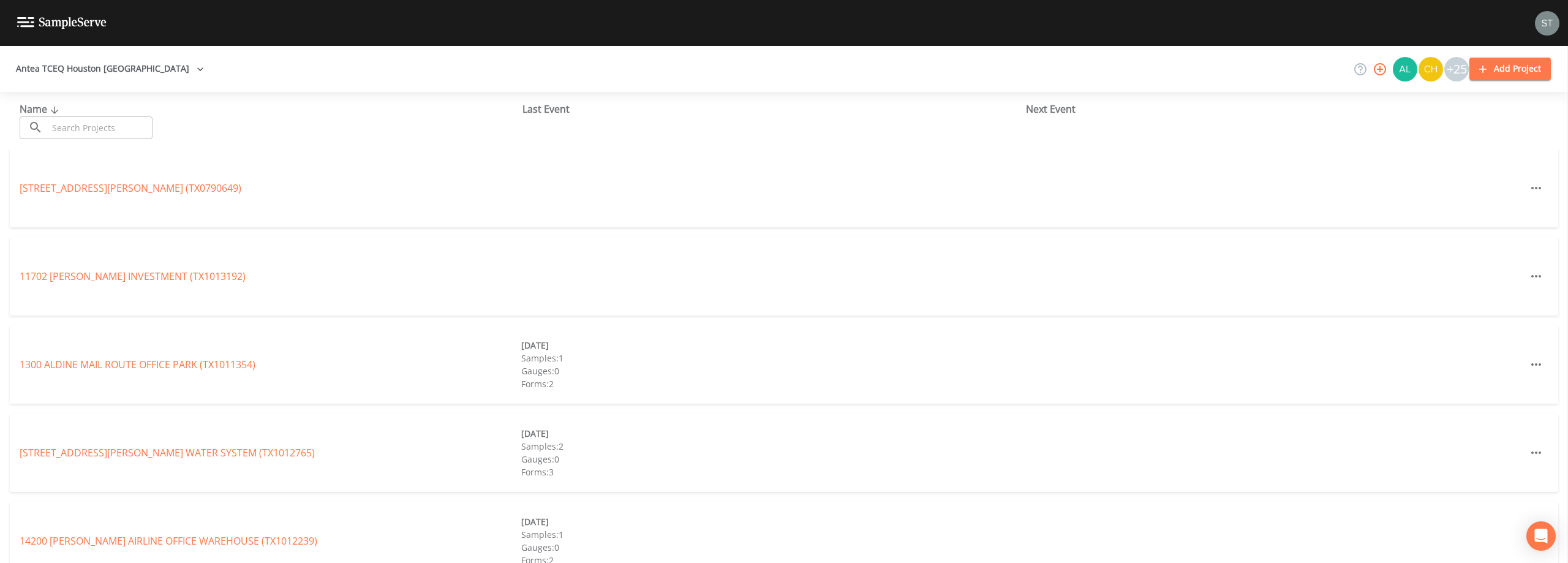
click at [89, 129] on input "text" at bounding box center [100, 127] width 105 height 23
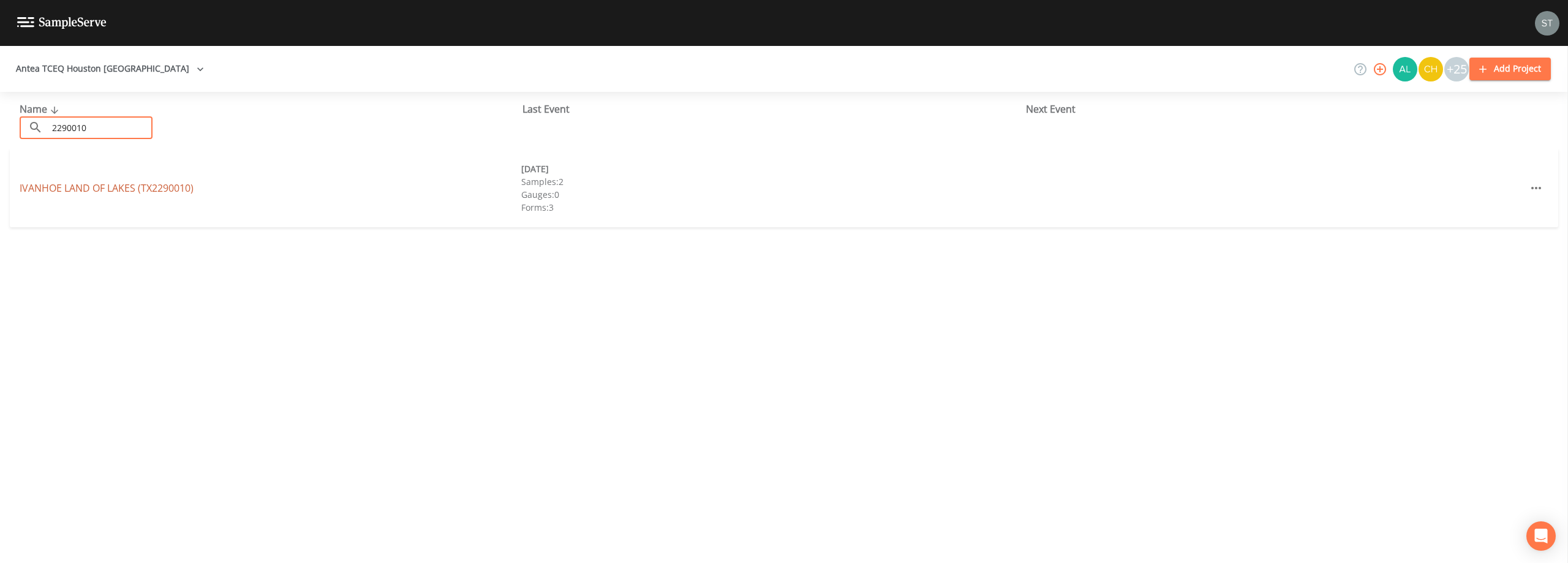
type input "2290010"
click at [105, 191] on link "[GEOGRAPHIC_DATA] (TX2290010)" at bounding box center [106, 188] width 174 height 14
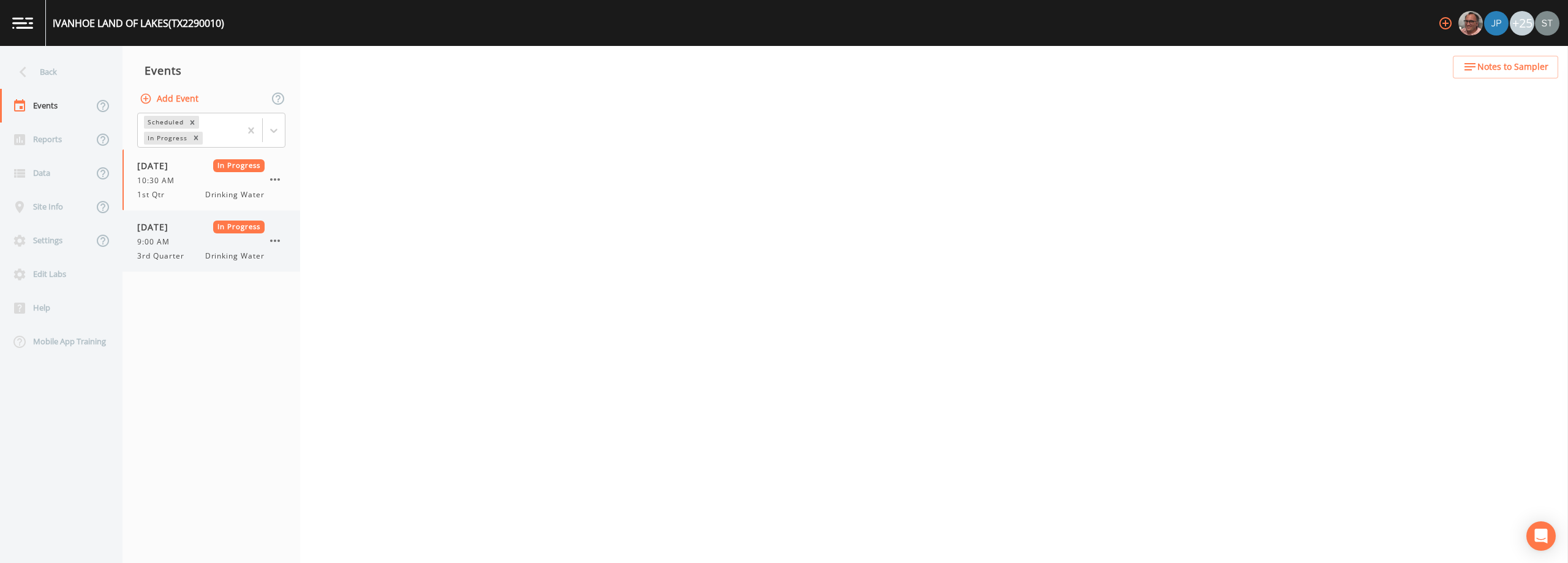
click at [222, 232] on span "In Progress" at bounding box center [239, 227] width 52 height 13
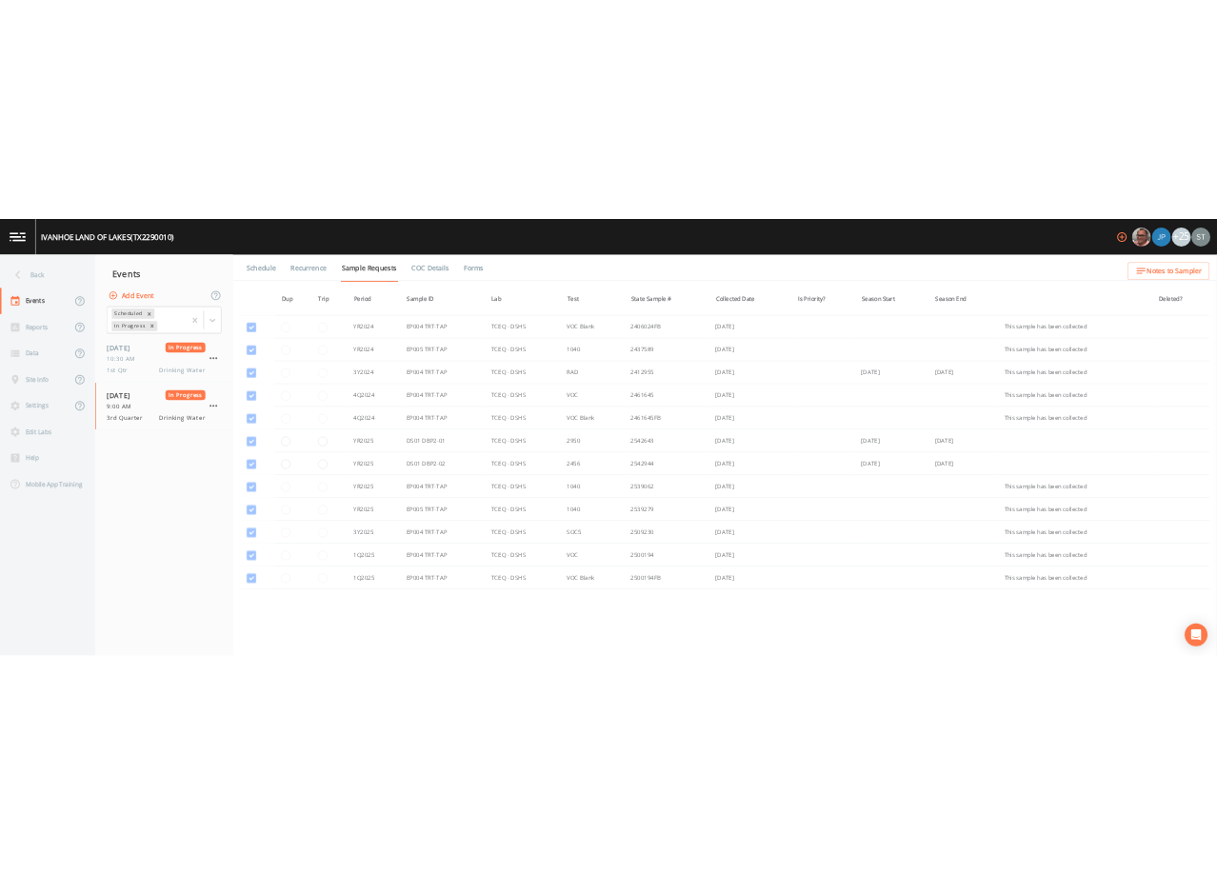
scroll to position [191, 0]
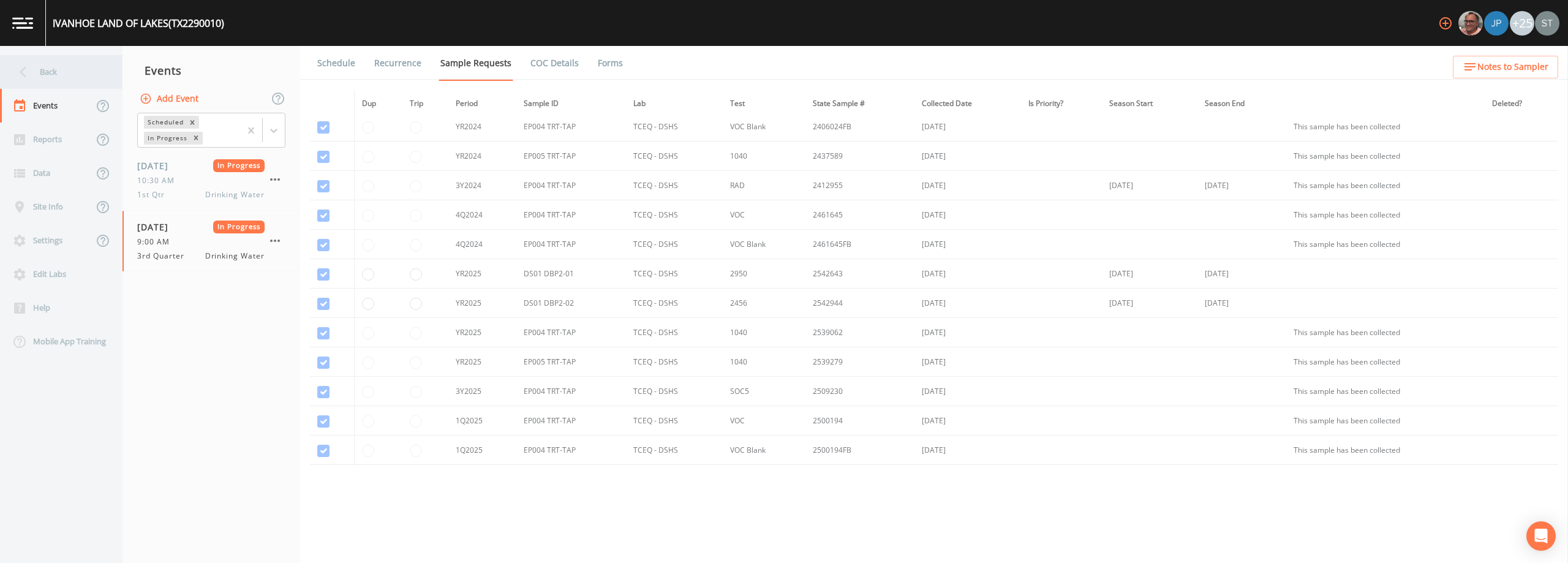
click at [75, 74] on div "Back" at bounding box center [55, 72] width 110 height 33
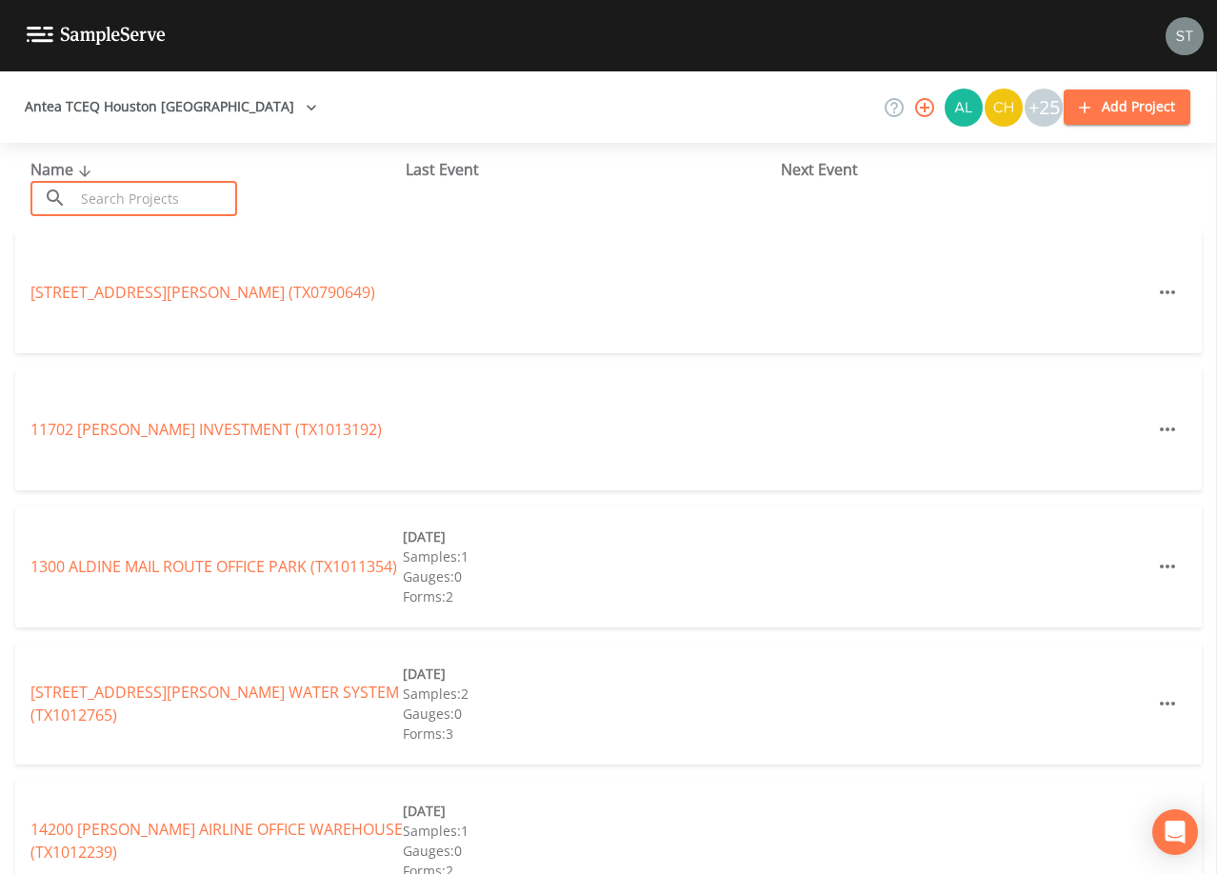
click at [206, 200] on input "text" at bounding box center [155, 198] width 163 height 35
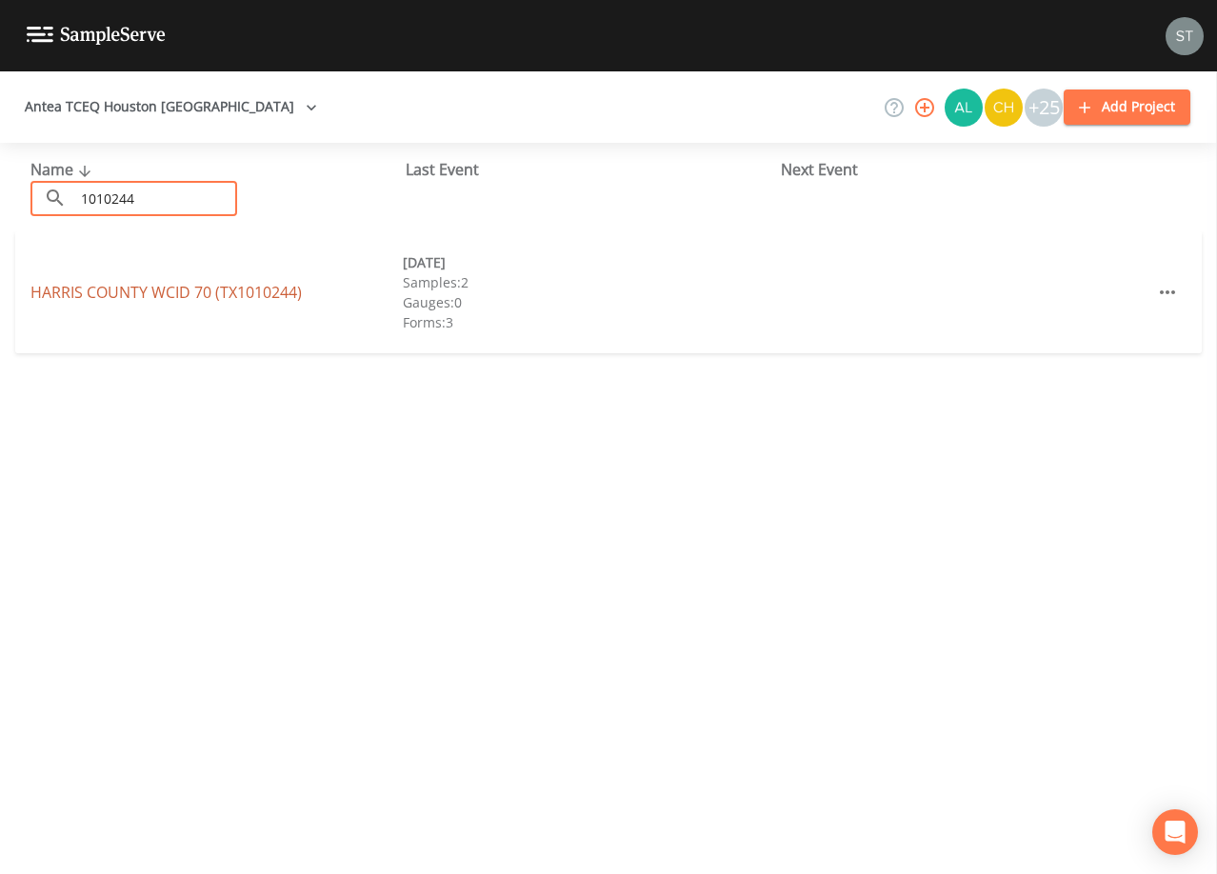
type input "1010244"
click at [175, 291] on link "[GEOGRAPHIC_DATA] 70 (TX1010244)" at bounding box center [165, 292] width 271 height 21
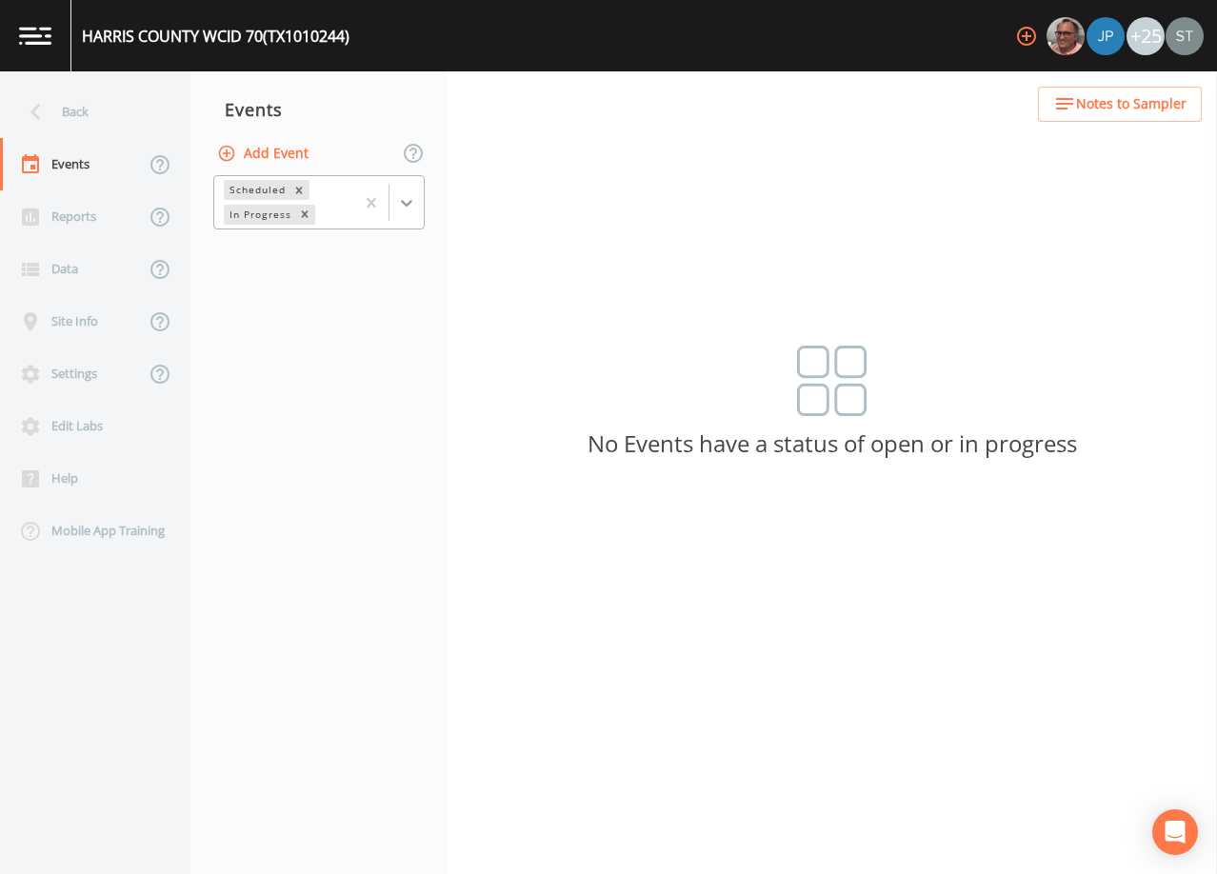
click at [409, 211] on icon at bounding box center [406, 202] width 19 height 19
click at [350, 240] on div "Completed" at bounding box center [318, 231] width 211 height 17
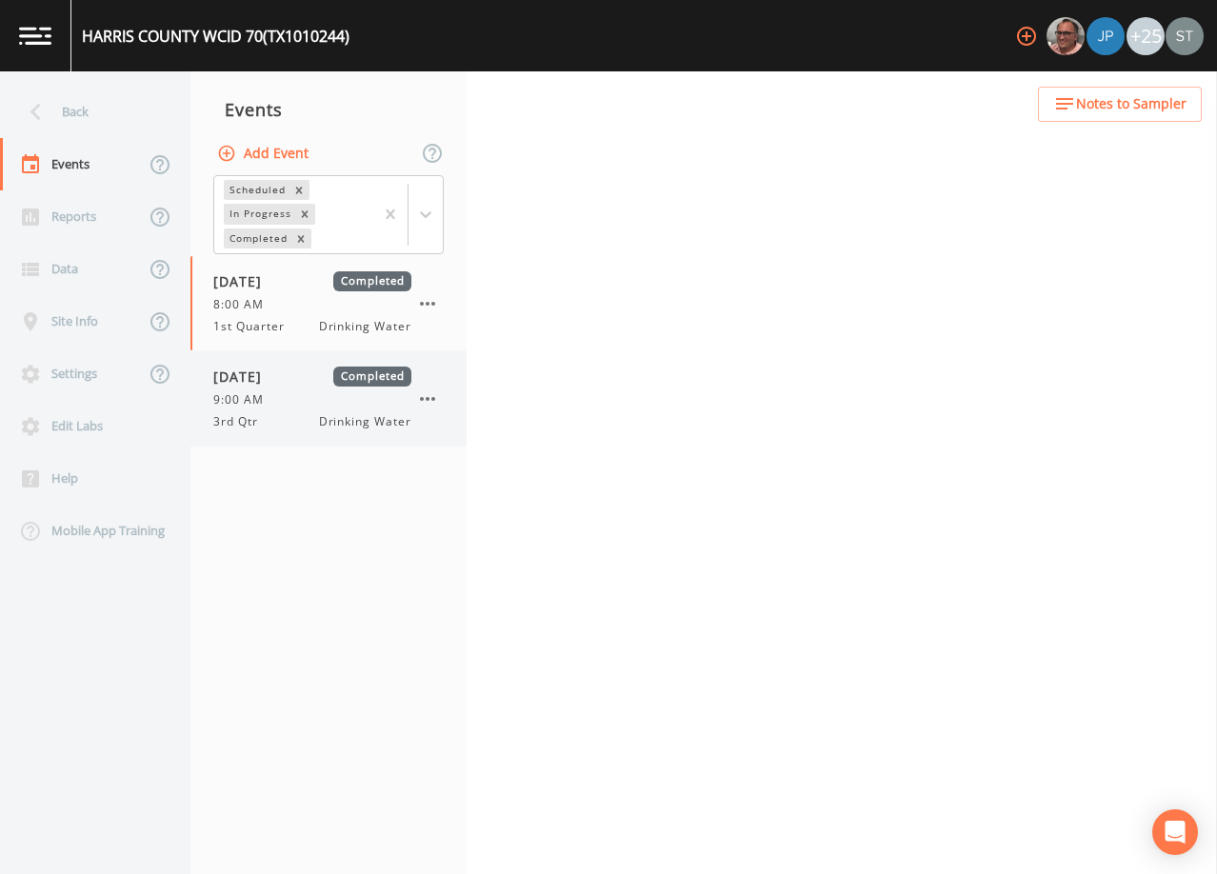
click at [331, 390] on div "[DATE] Completed 9:00 AM 3rd Qtr Drinking Water" at bounding box center [312, 399] width 198 height 64
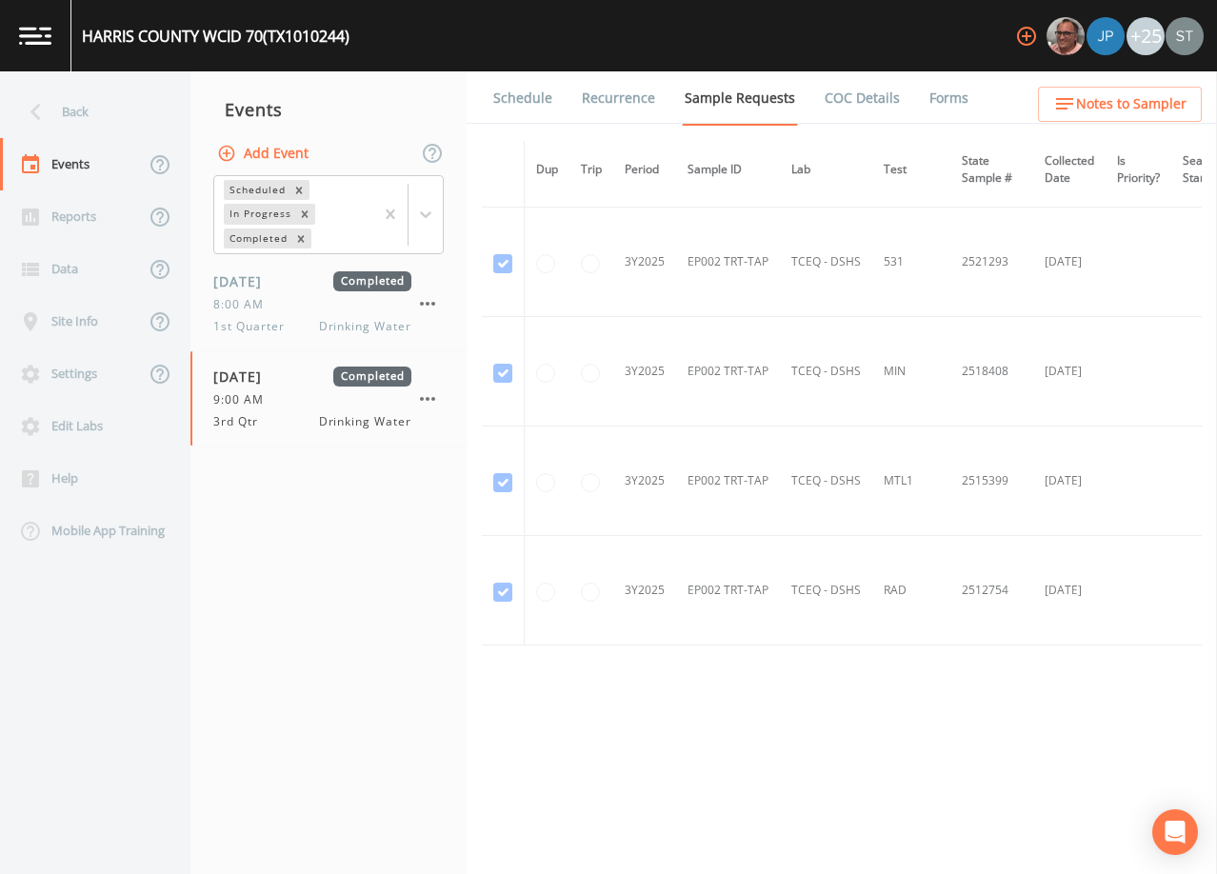
scroll to position [3083, 0]
click at [60, 112] on div "Back" at bounding box center [85, 112] width 171 height 52
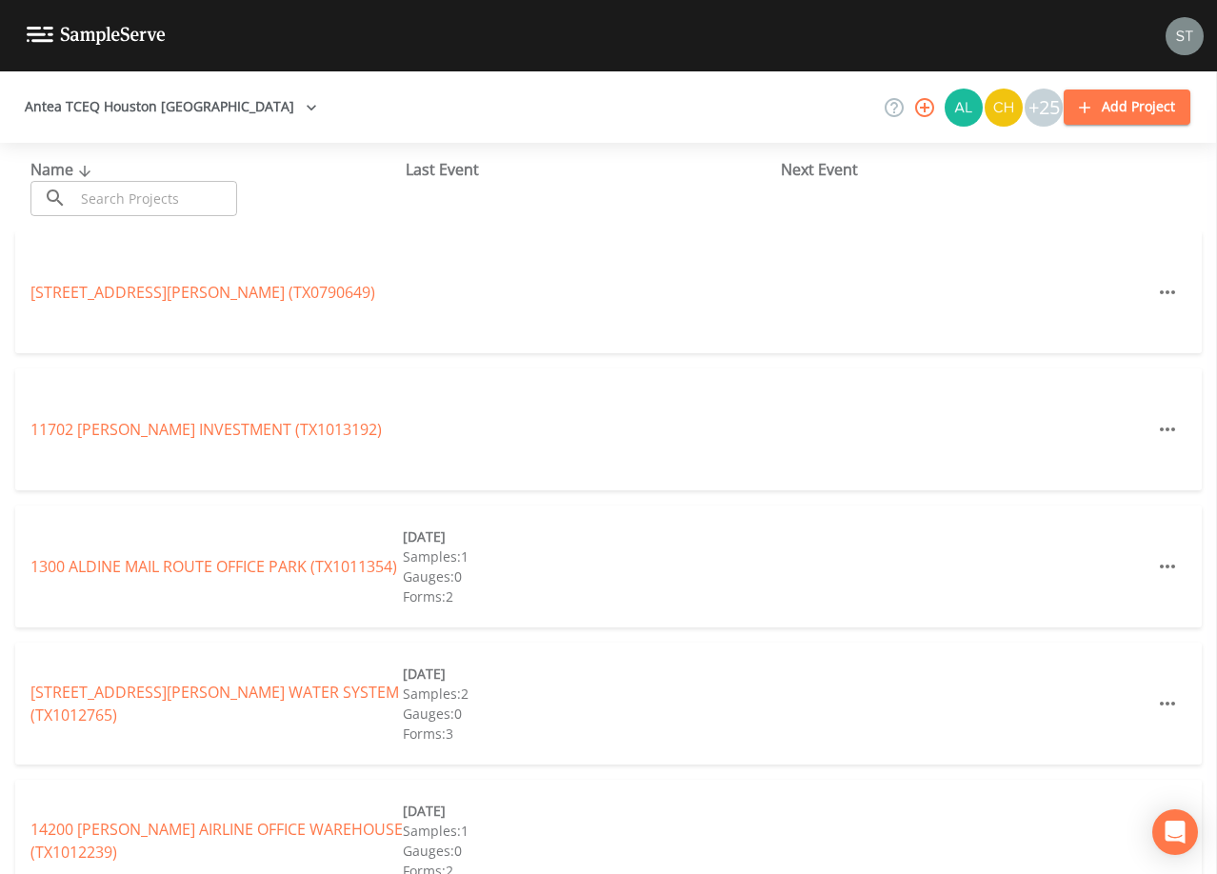
click at [164, 200] on input "text" at bounding box center [155, 198] width 163 height 35
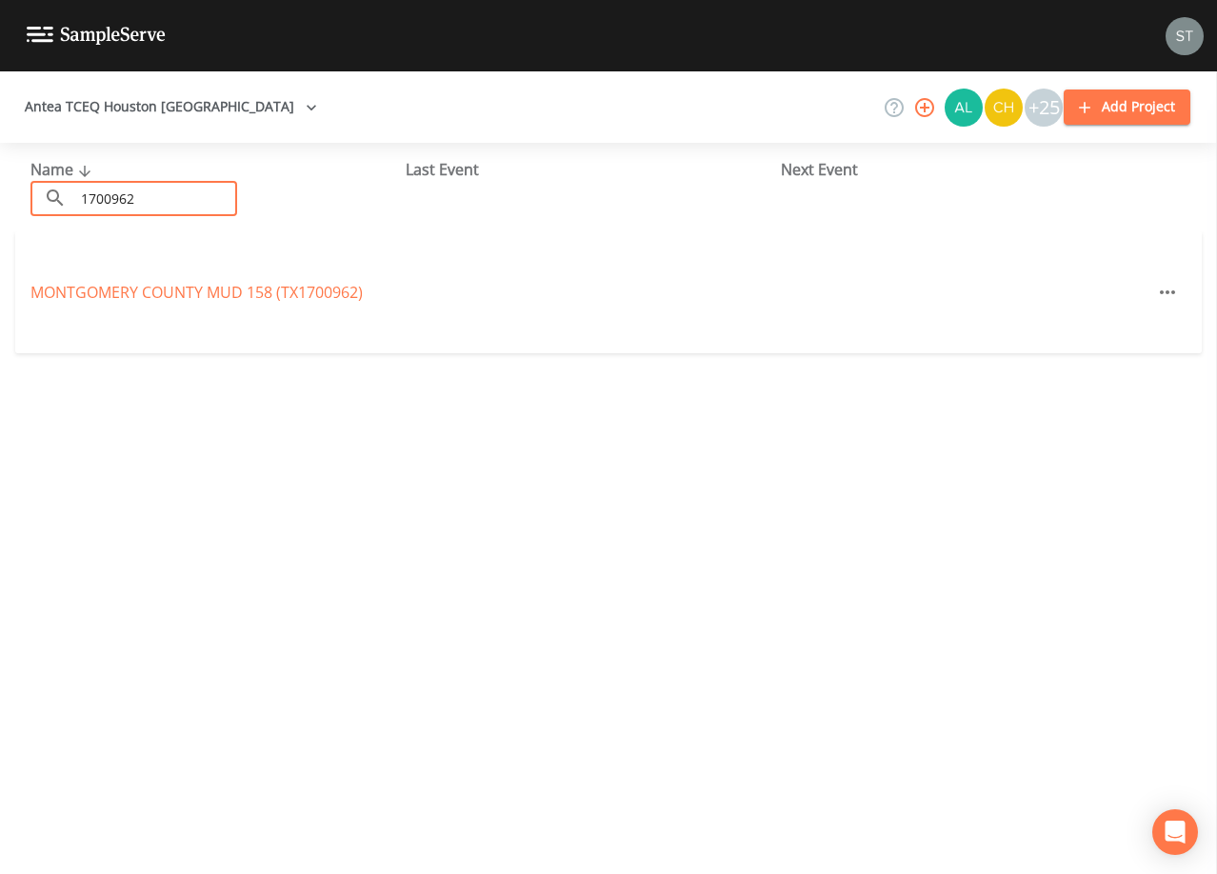
type input "1700962"
drag, startPoint x: 139, startPoint y: 199, endPoint x: 84, endPoint y: 197, distance: 55.3
click at [84, 197] on input "1700962" at bounding box center [155, 198] width 163 height 35
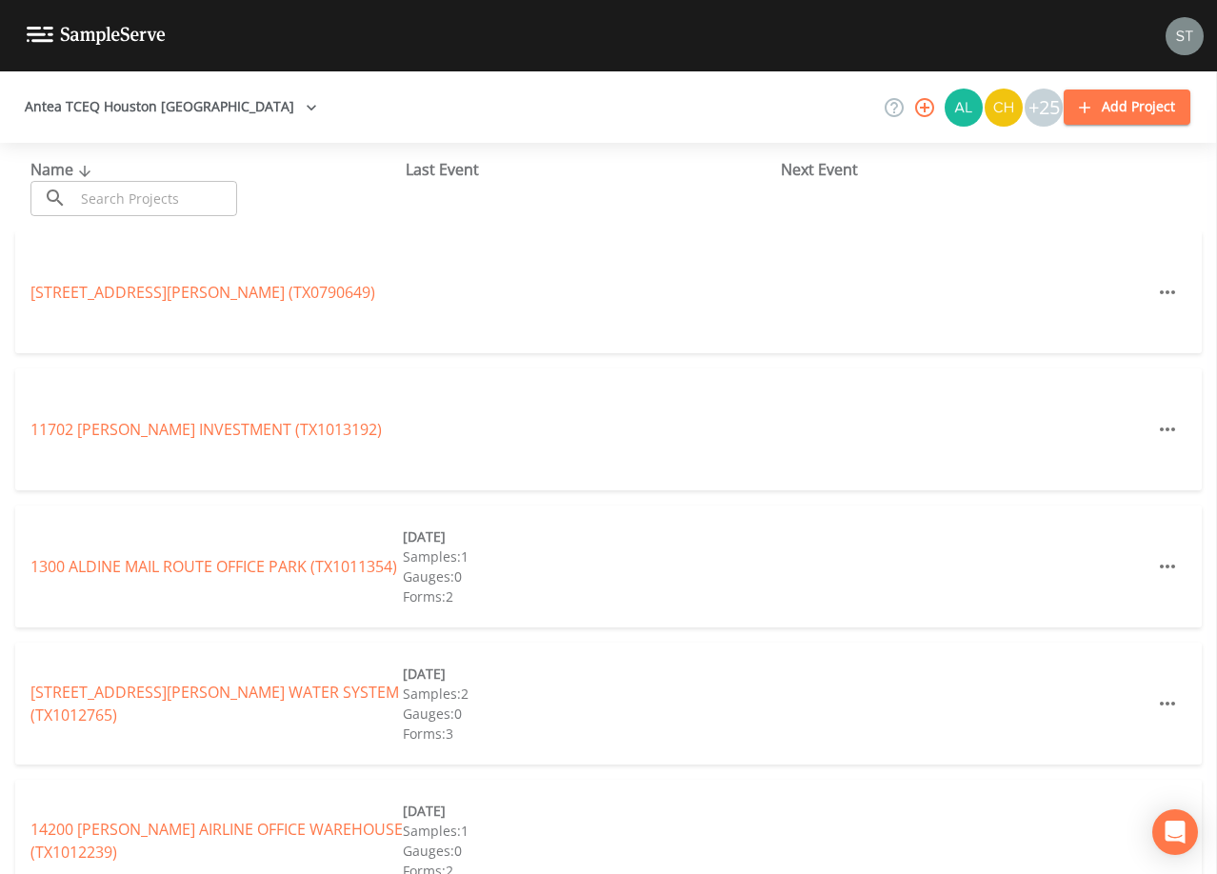
click at [130, 200] on input "text" at bounding box center [155, 198] width 163 height 35
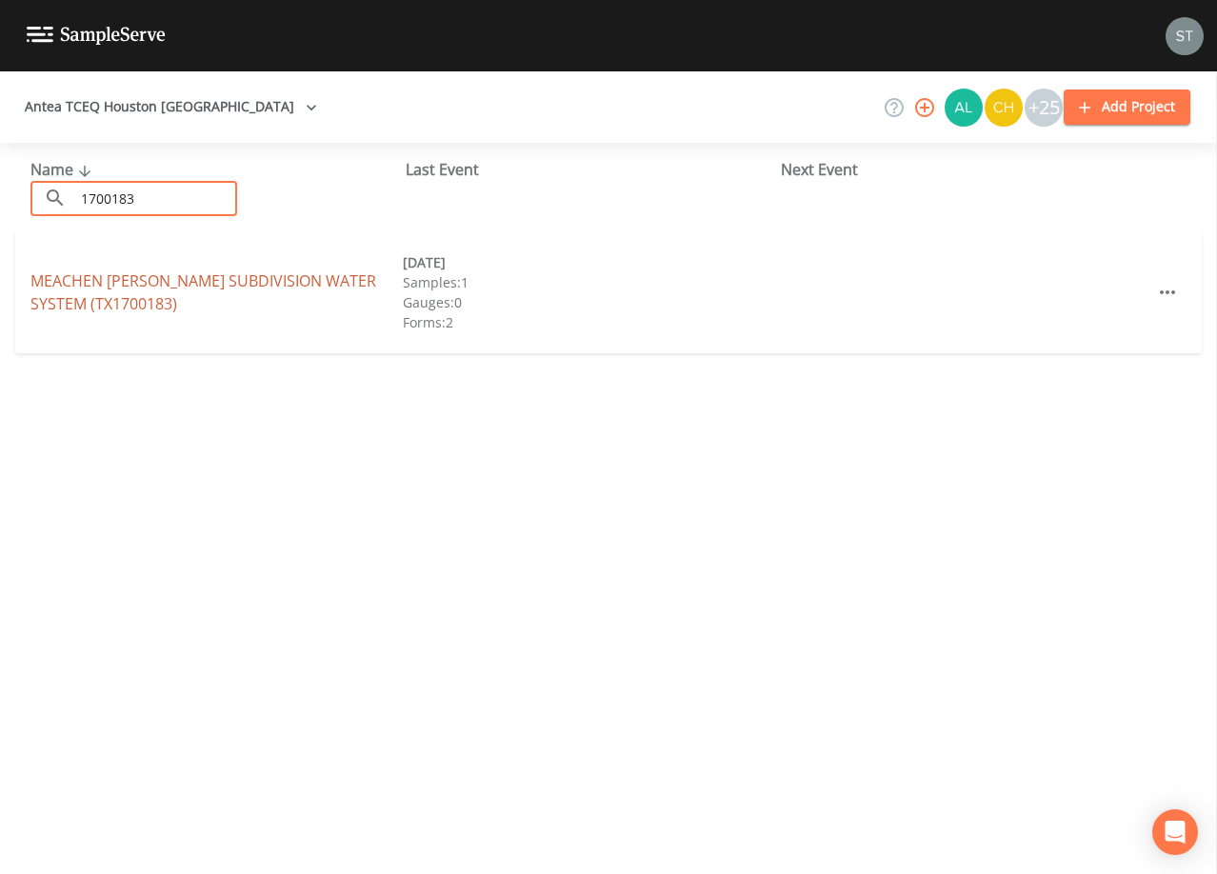
type input "1700183"
click at [240, 276] on link "MEACHEN [PERSON_NAME] SUBDIVISION WATER SYSTEM (TX1700183)" at bounding box center [203, 293] width 346 height 44
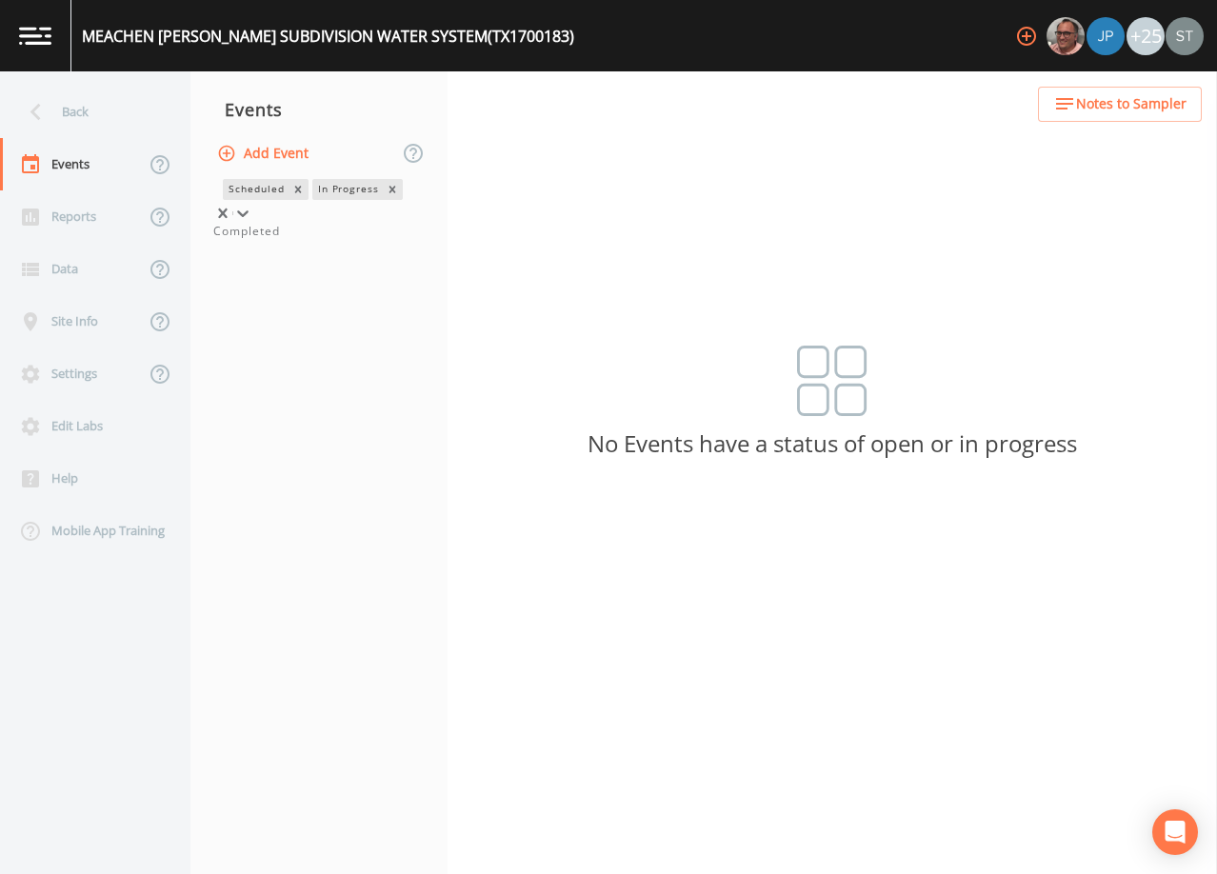
click at [252, 216] on div at bounding box center [242, 213] width 19 height 19
click at [324, 240] on div "Completed" at bounding box center [318, 231] width 211 height 17
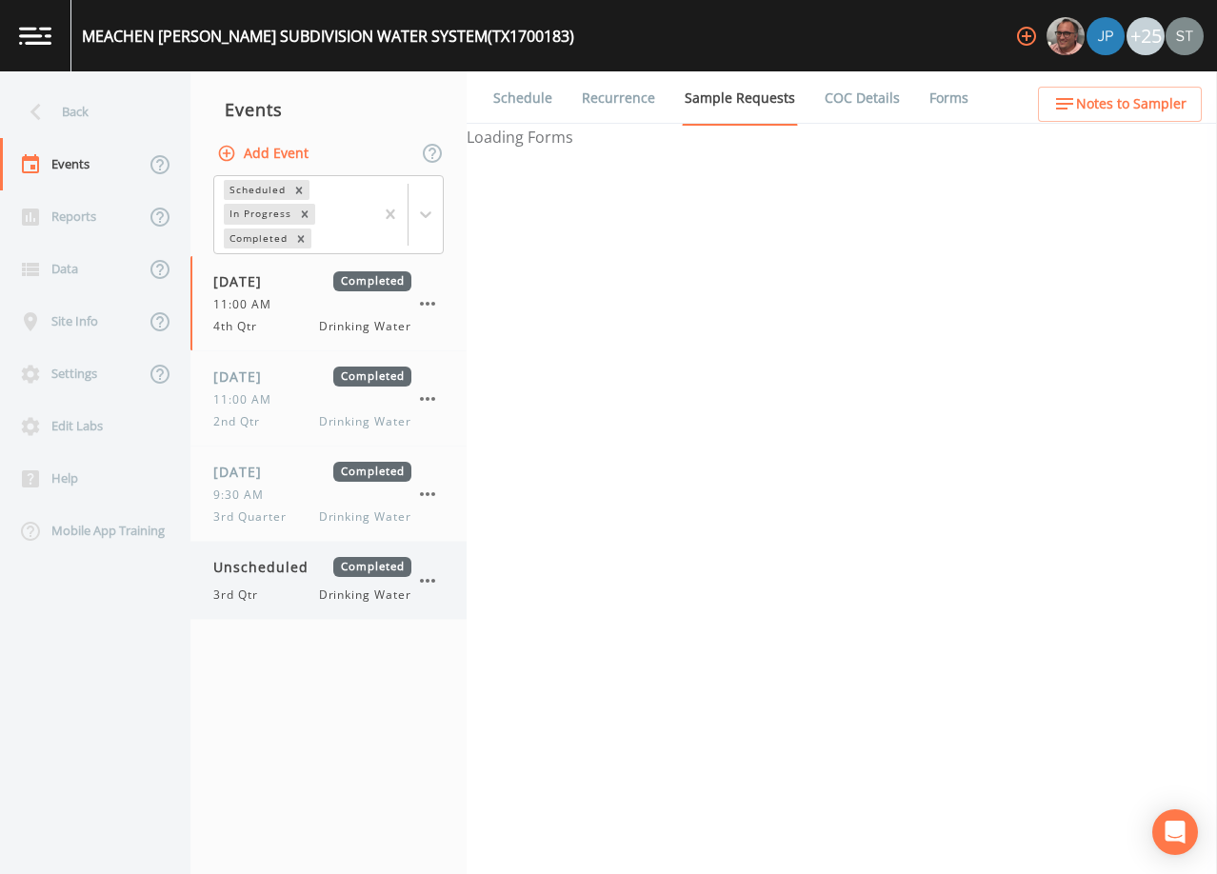
click at [291, 574] on span "Unscheduled" at bounding box center [267, 567] width 109 height 20
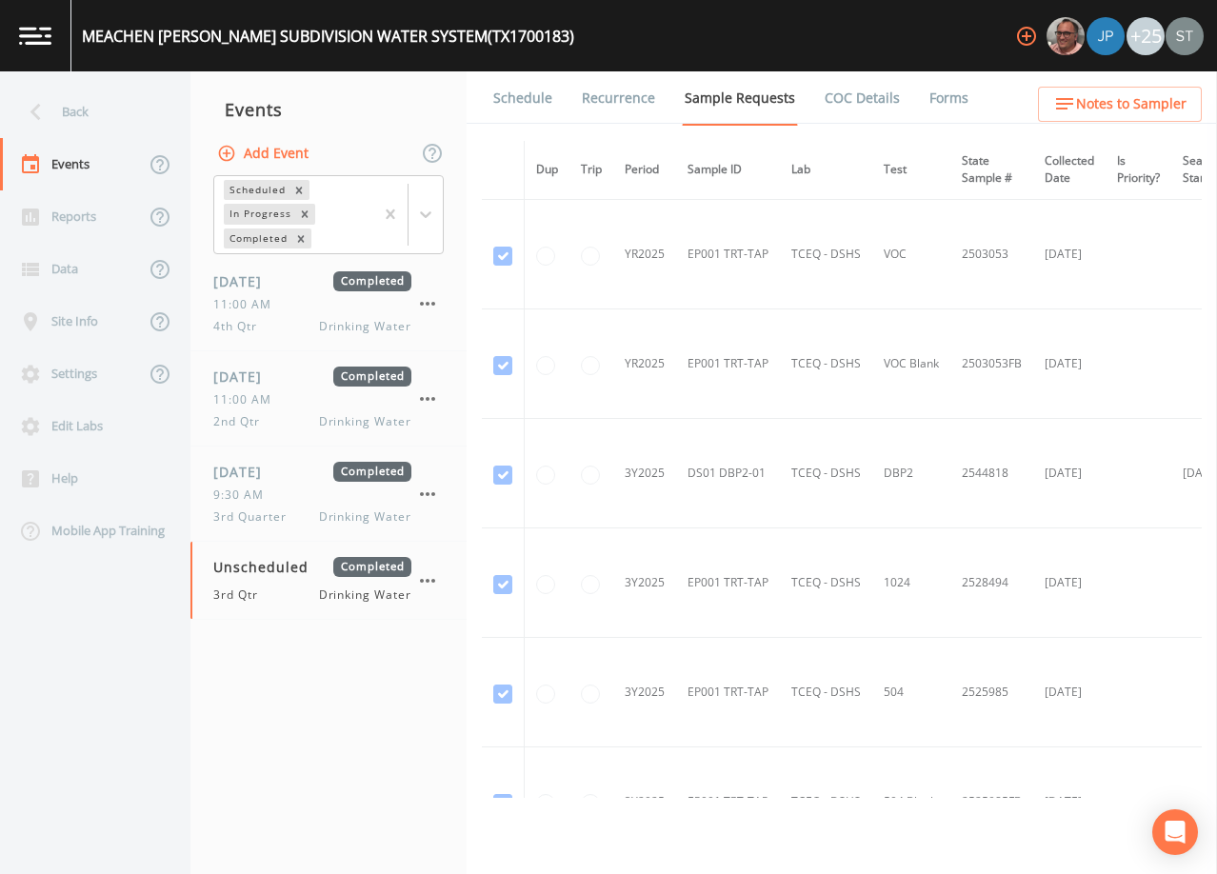
scroll to position [234, 0]
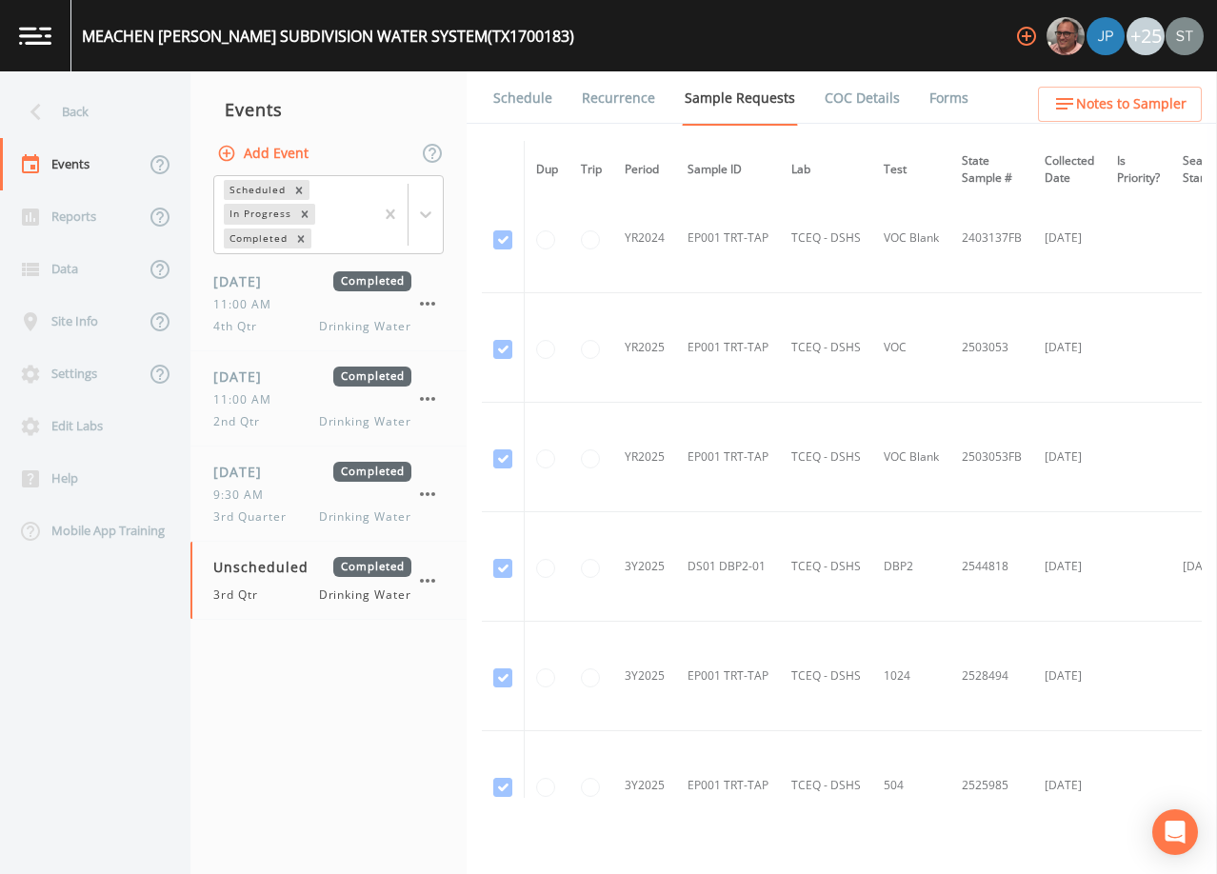
click at [539, 110] on link "Schedule" at bounding box center [523, 97] width 65 height 53
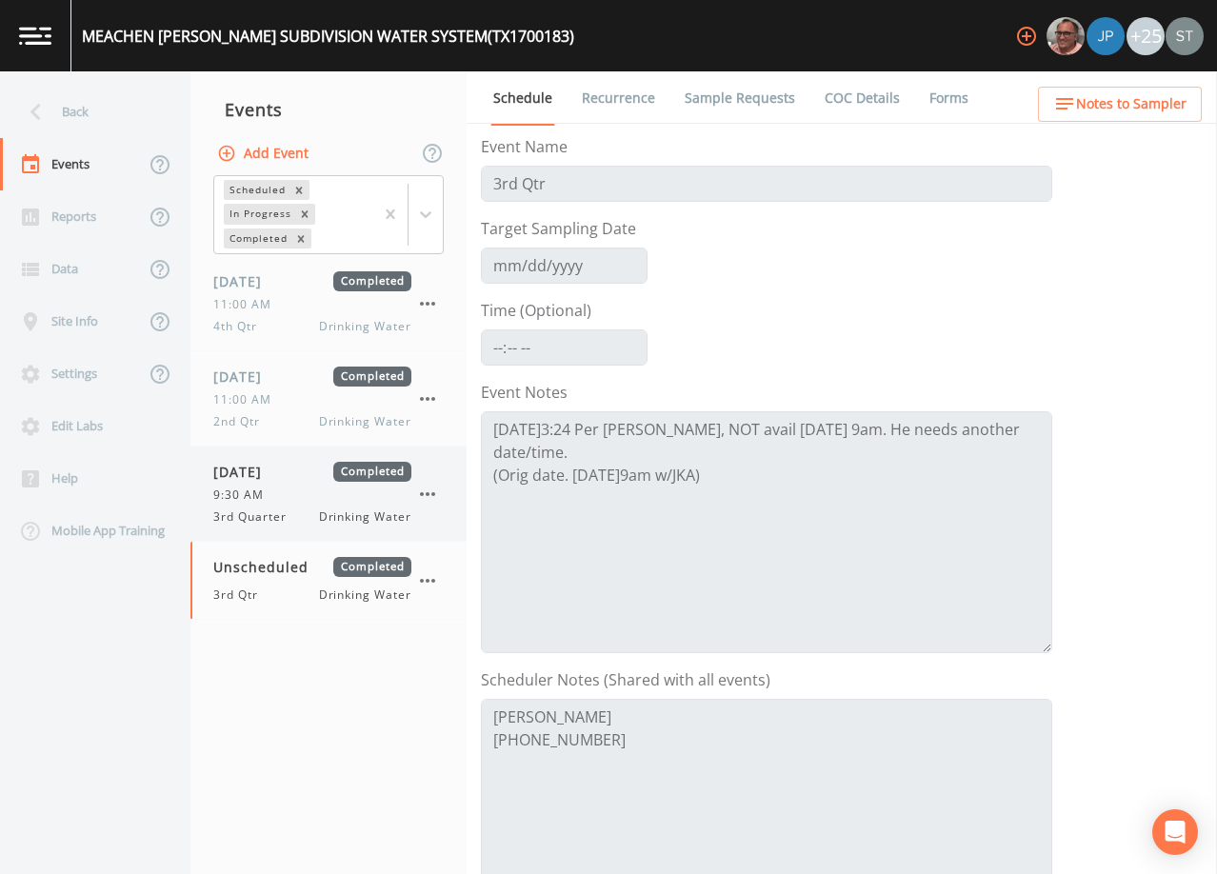
click at [272, 494] on span "9:30 AM" at bounding box center [244, 495] width 62 height 17
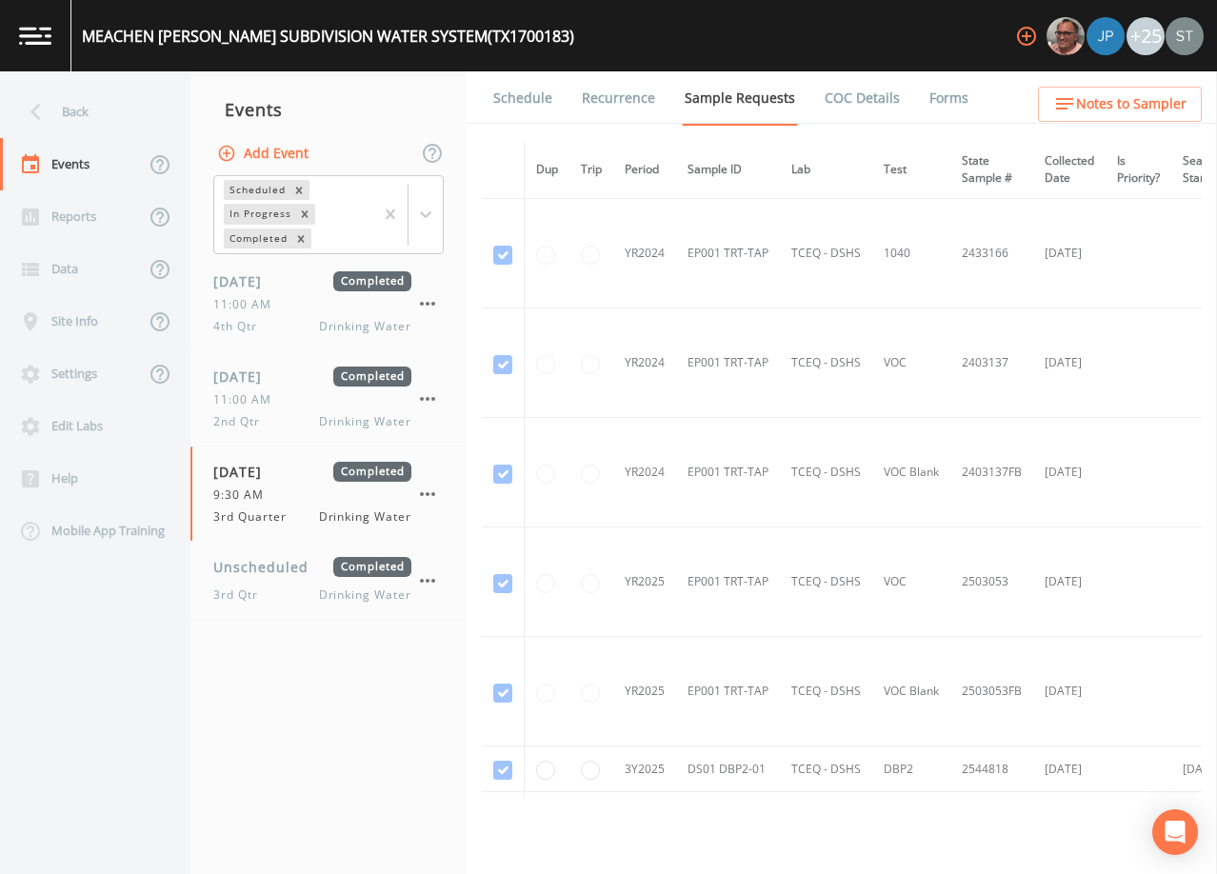
click at [544, 117] on link "Schedule" at bounding box center [523, 97] width 65 height 53
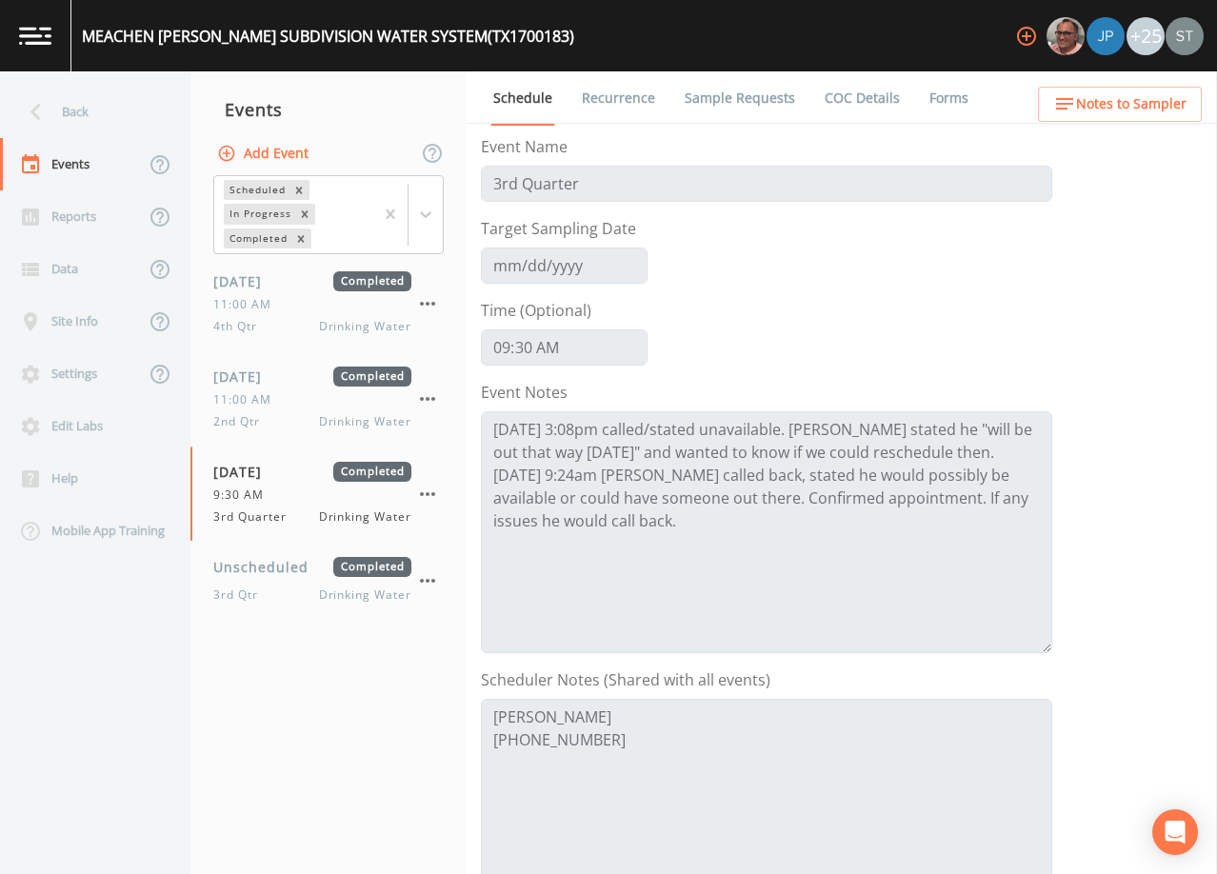
click at [730, 95] on link "Sample Requests" at bounding box center [740, 97] width 116 height 53
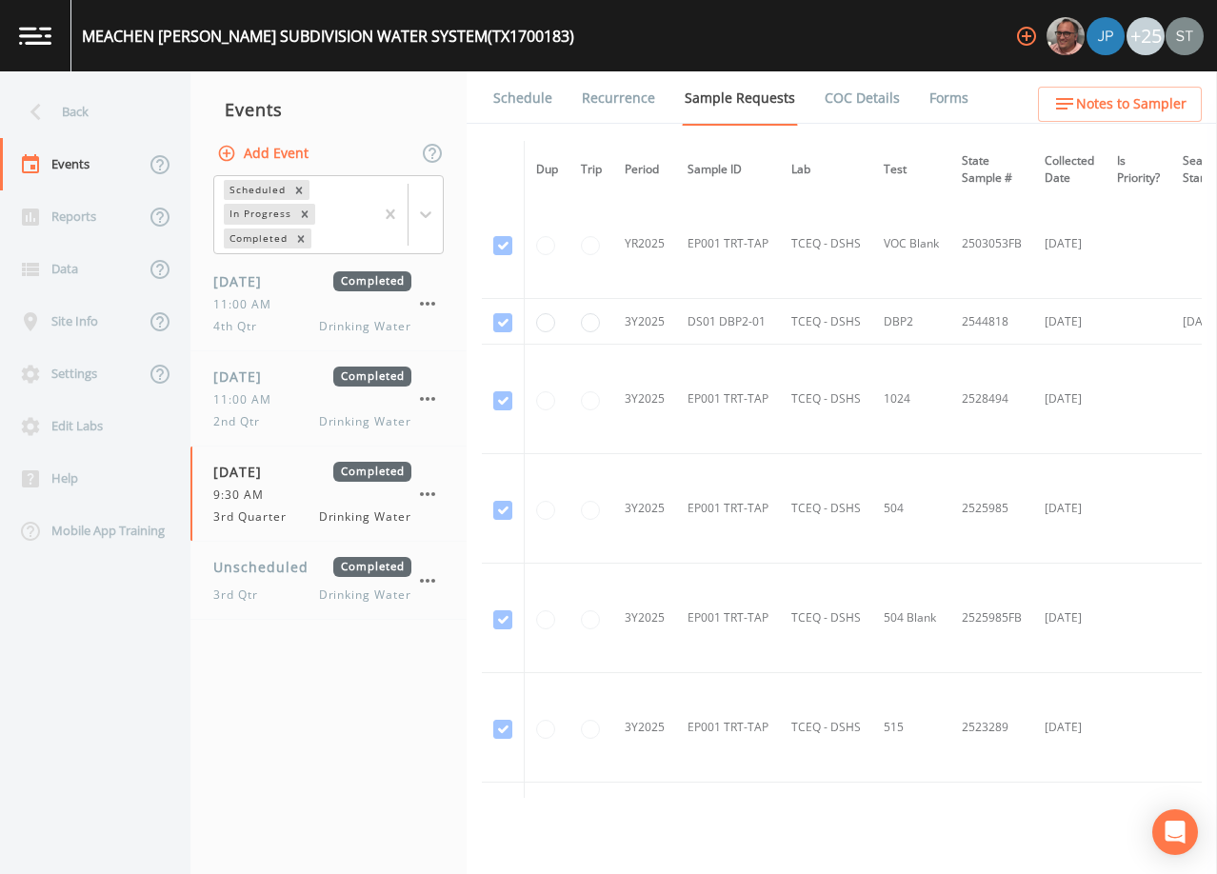
scroll to position [361, 0]
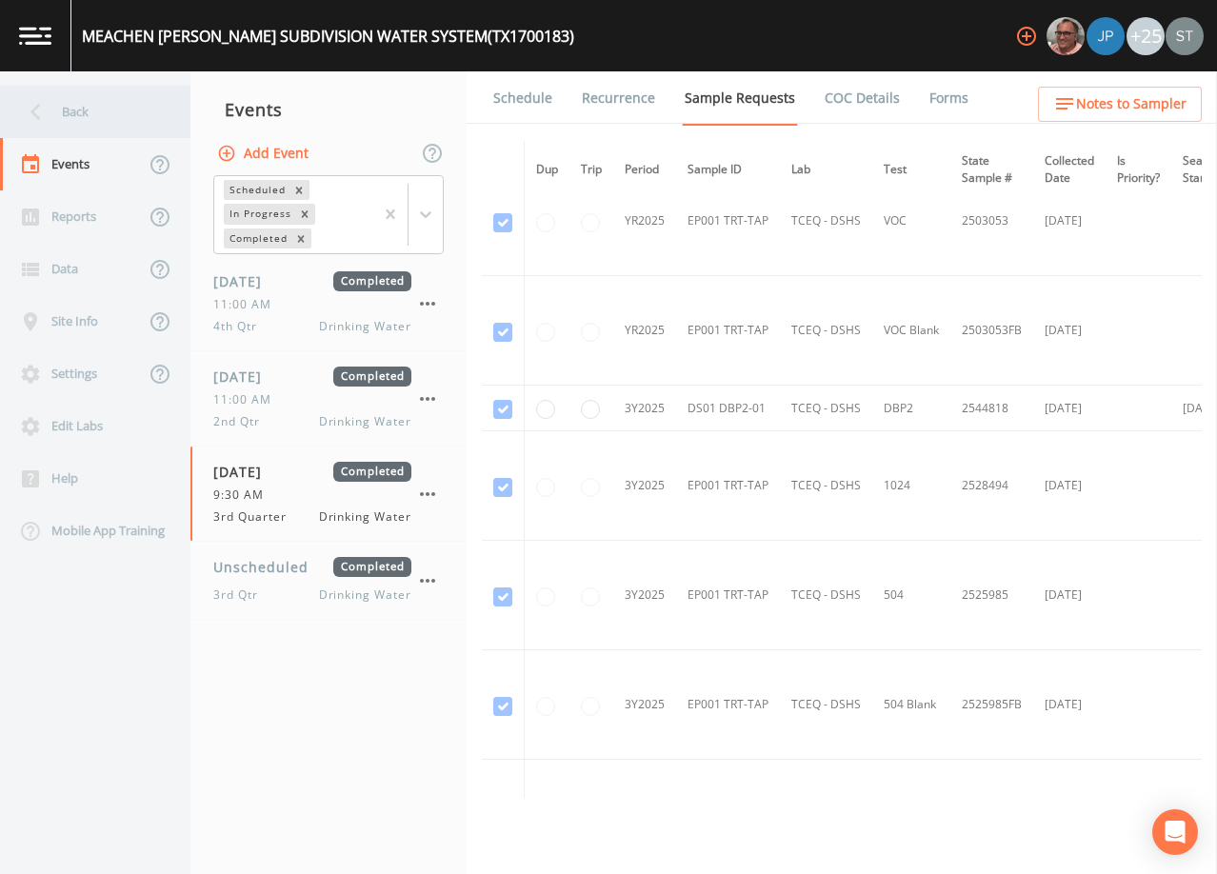
click at [85, 115] on div "Back" at bounding box center [85, 112] width 171 height 52
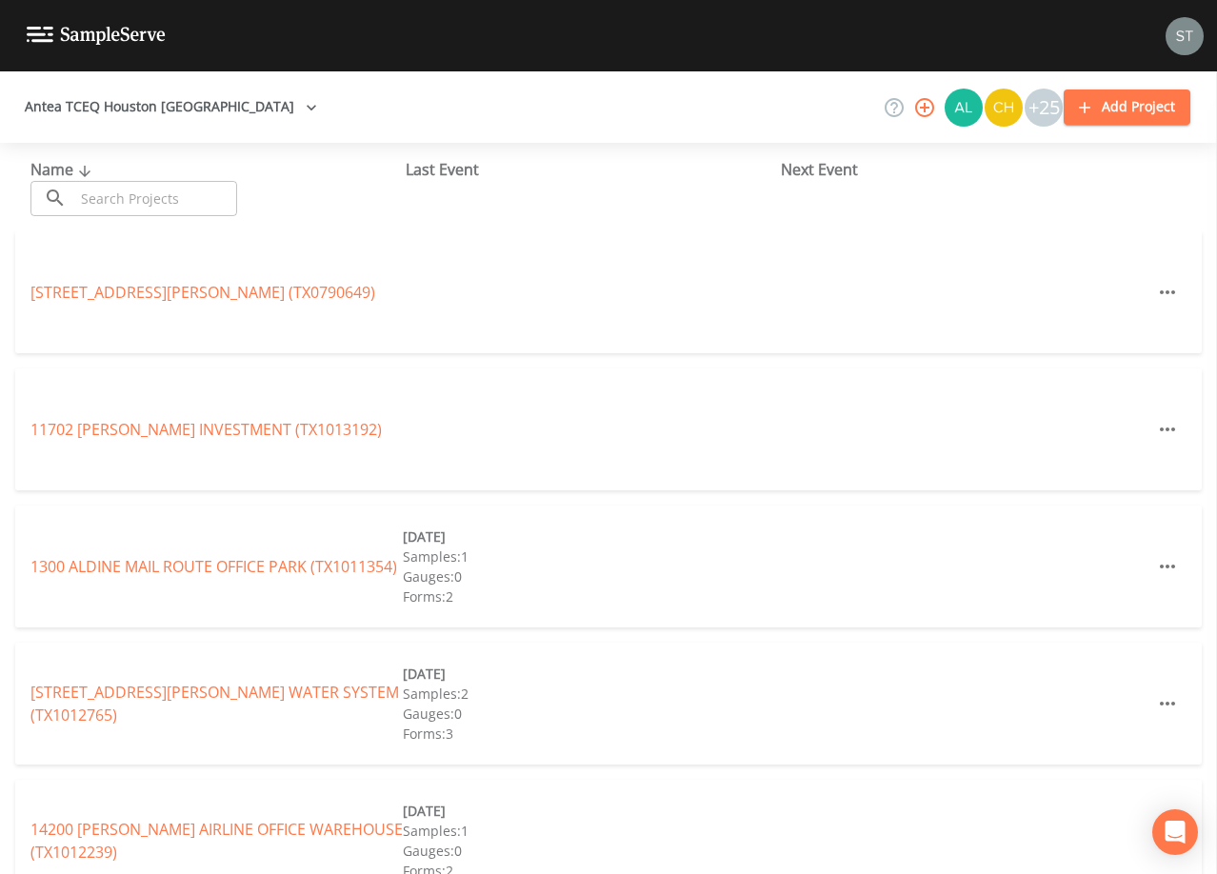
click at [141, 201] on input "text" at bounding box center [155, 198] width 163 height 35
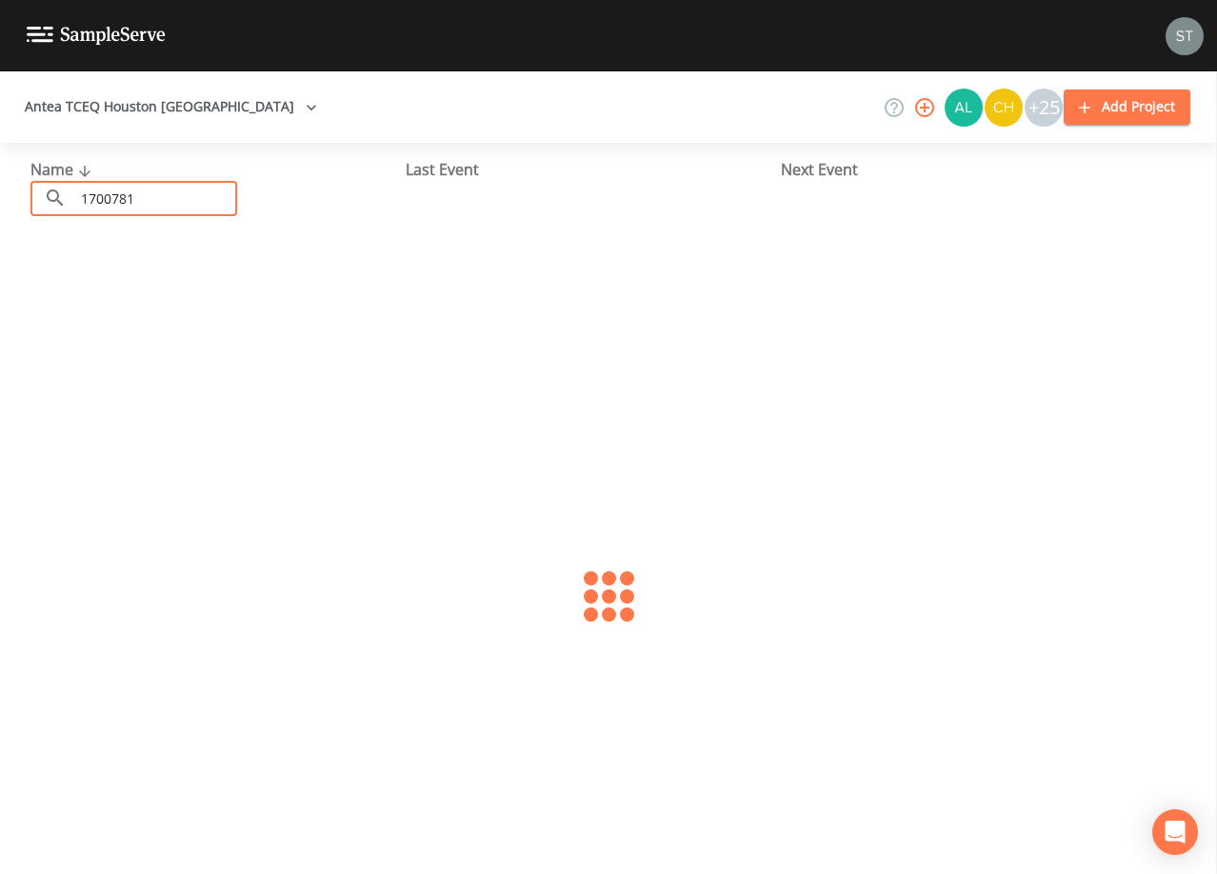
type input "1700781"
click at [272, 295] on link "[GEOGRAPHIC_DATA] (TX1700781)" at bounding box center [151, 292] width 242 height 21
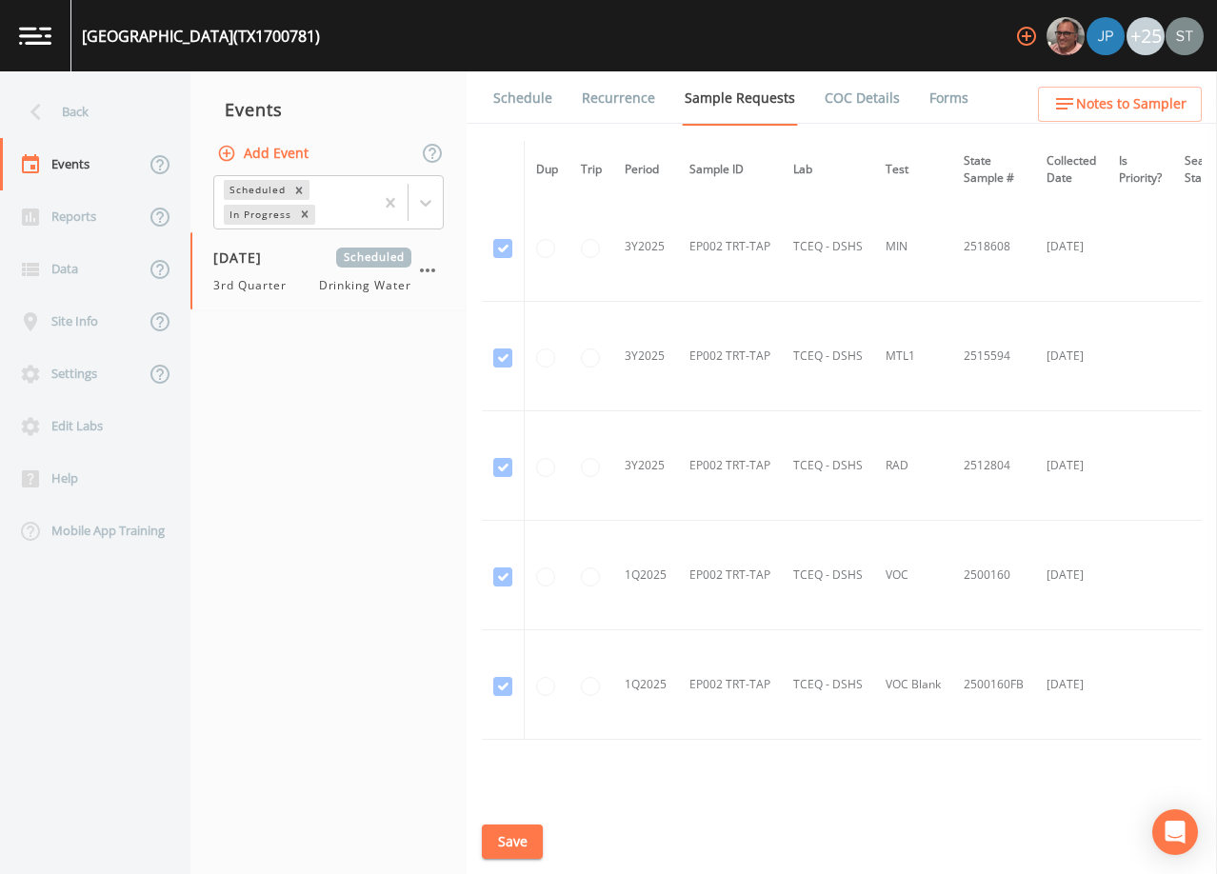
scroll to position [2671, 0]
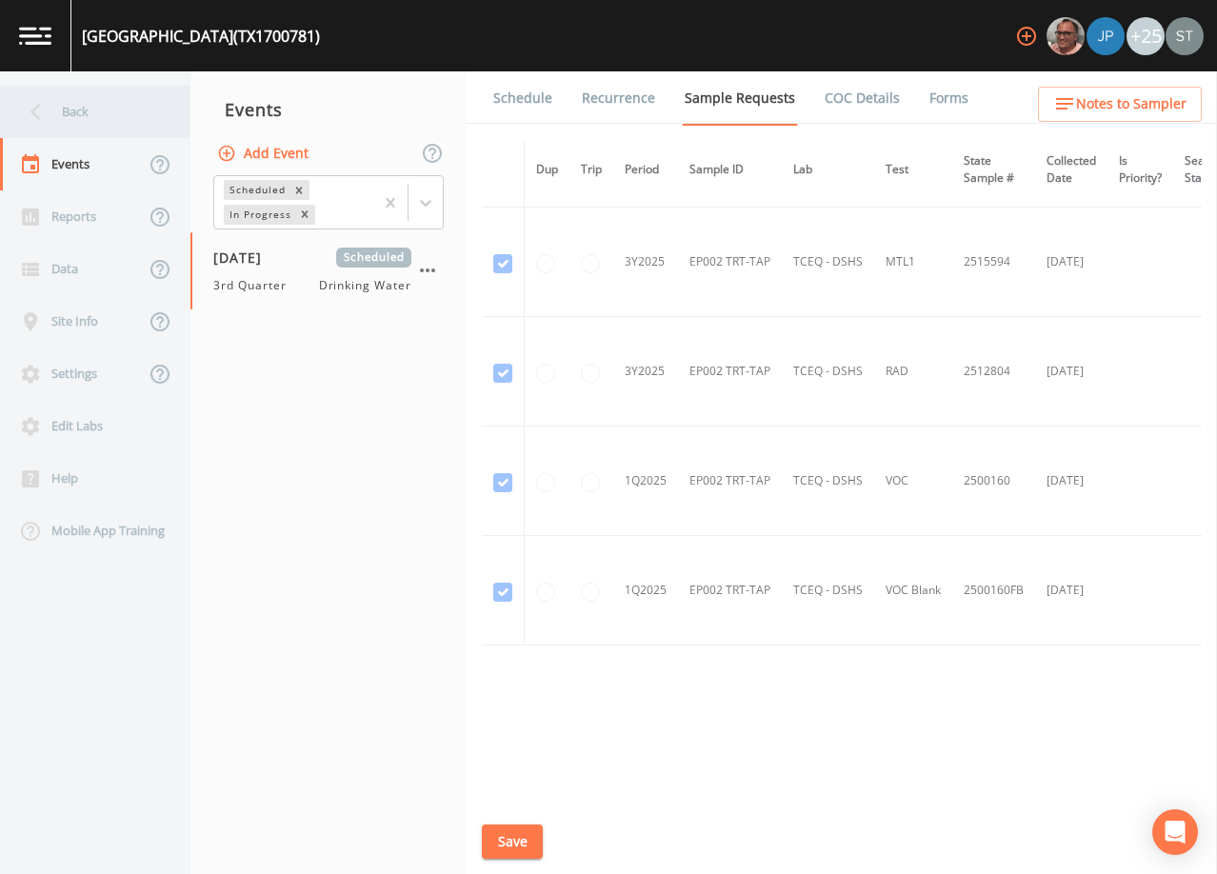
click at [87, 115] on div "Back" at bounding box center [85, 112] width 171 height 52
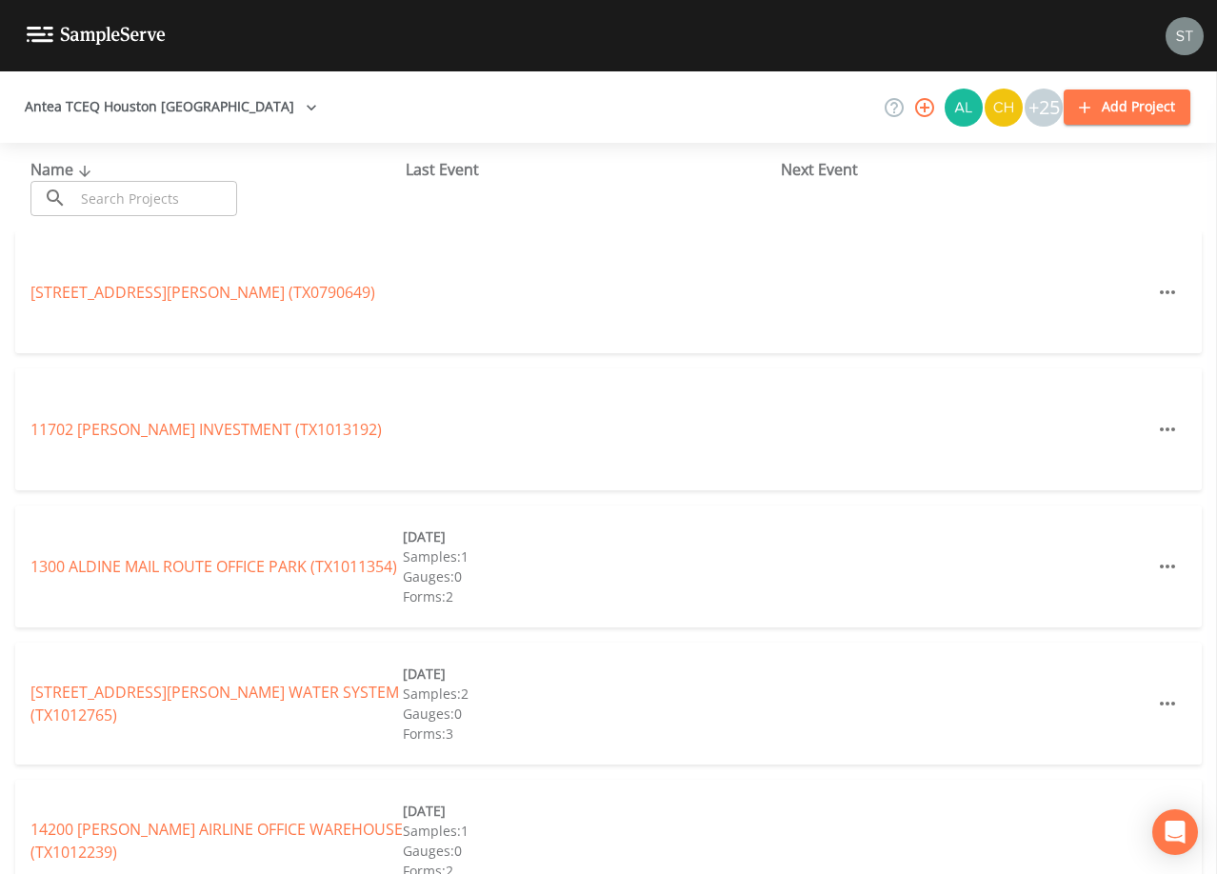
click at [157, 197] on input "text" at bounding box center [155, 198] width 163 height 35
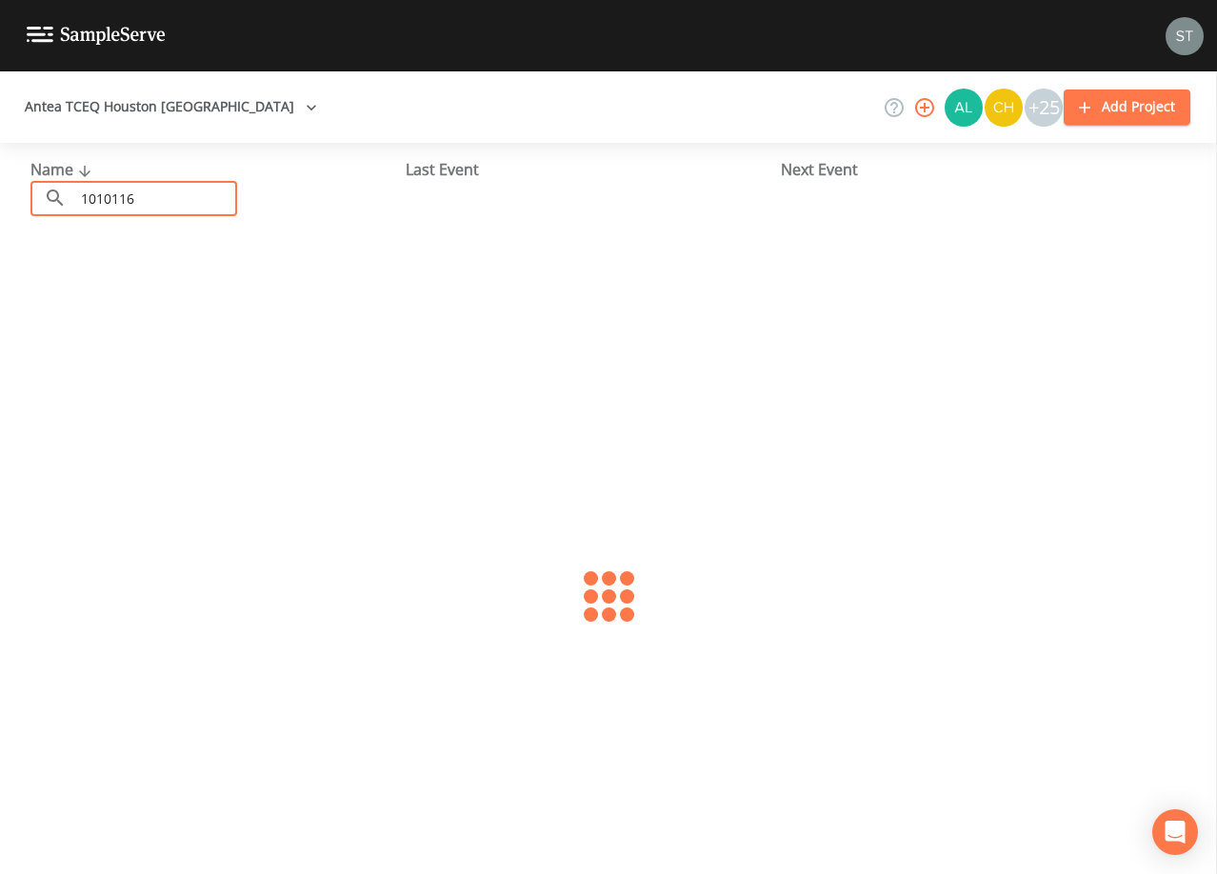
type input "1010116"
click at [195, 293] on link "[GEOGRAPHIC_DATA] (TX1010116)" at bounding box center [133, 292] width 206 height 21
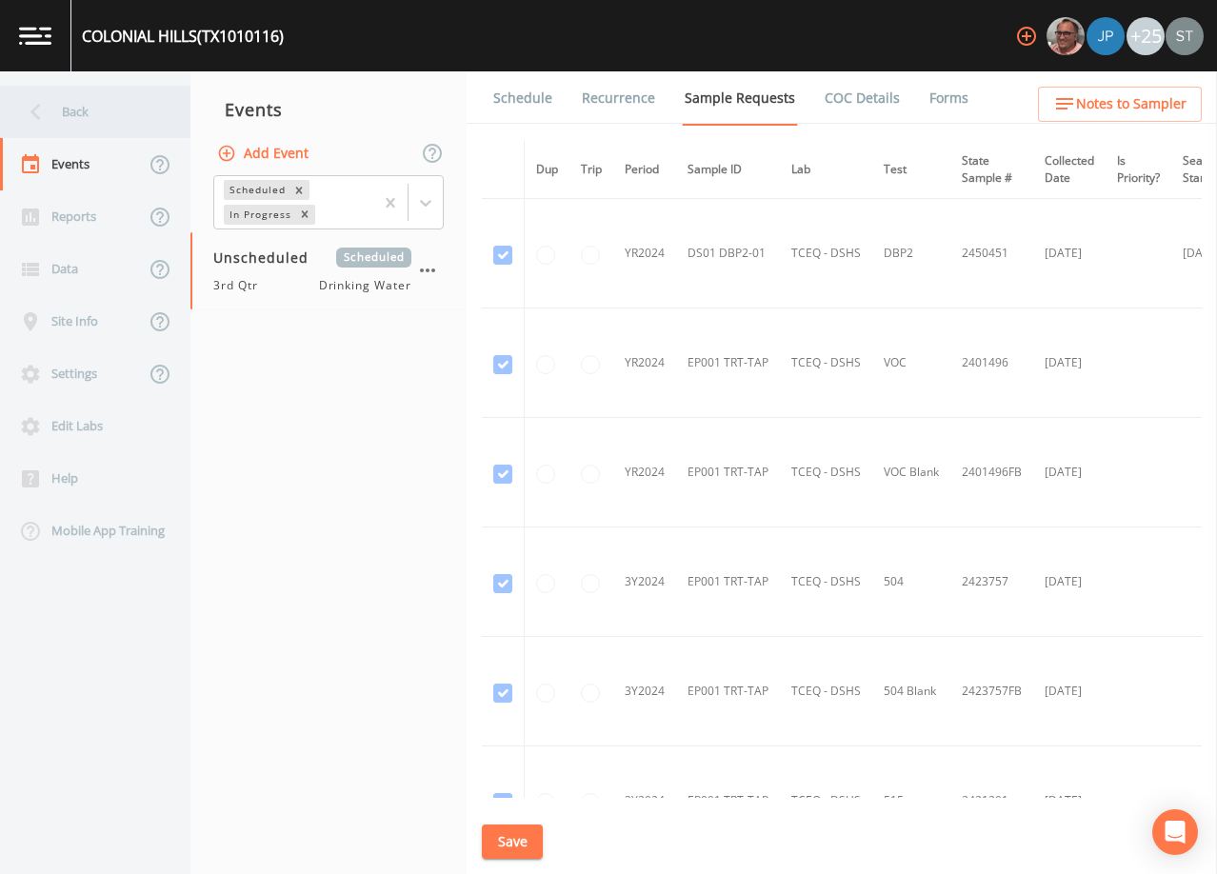
click at [89, 111] on div "Back" at bounding box center [85, 112] width 171 height 52
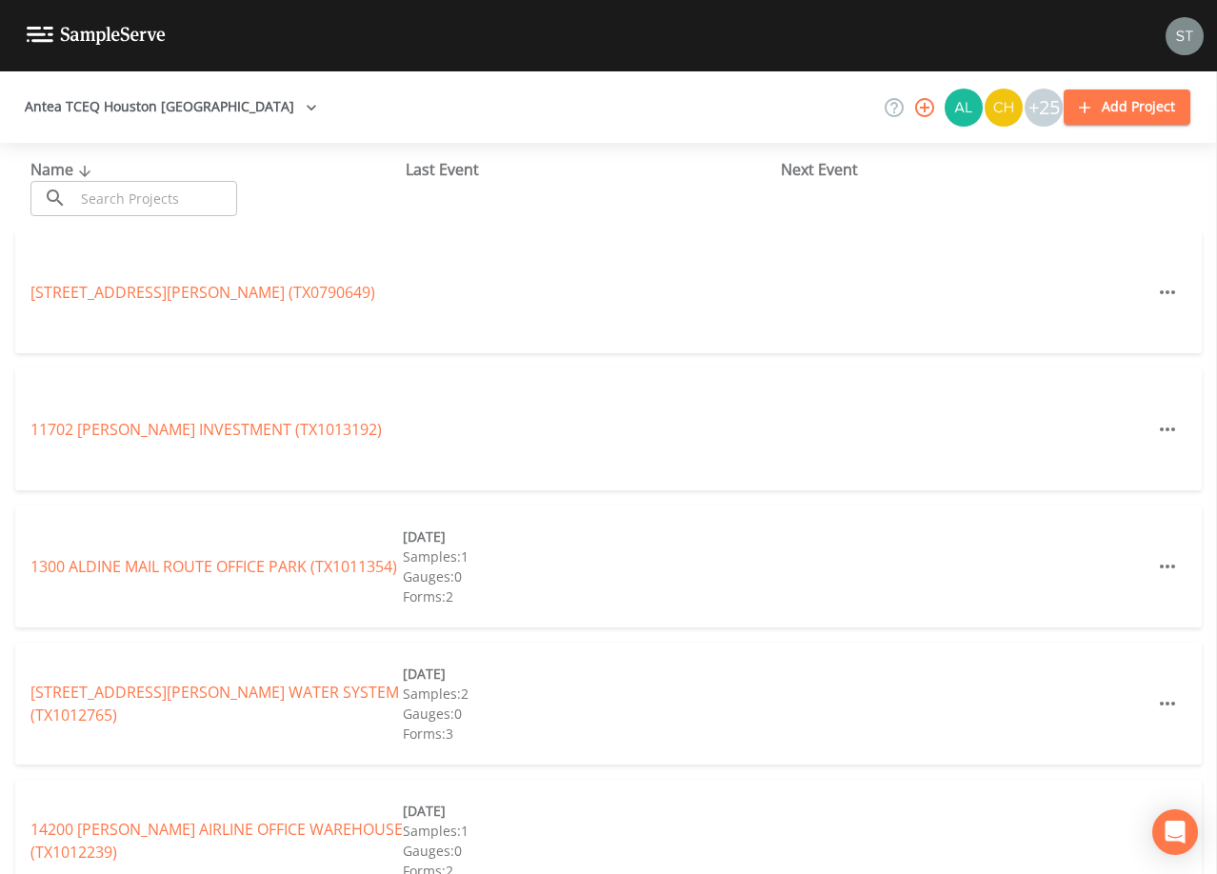
click at [186, 198] on input "text" at bounding box center [155, 198] width 163 height 35
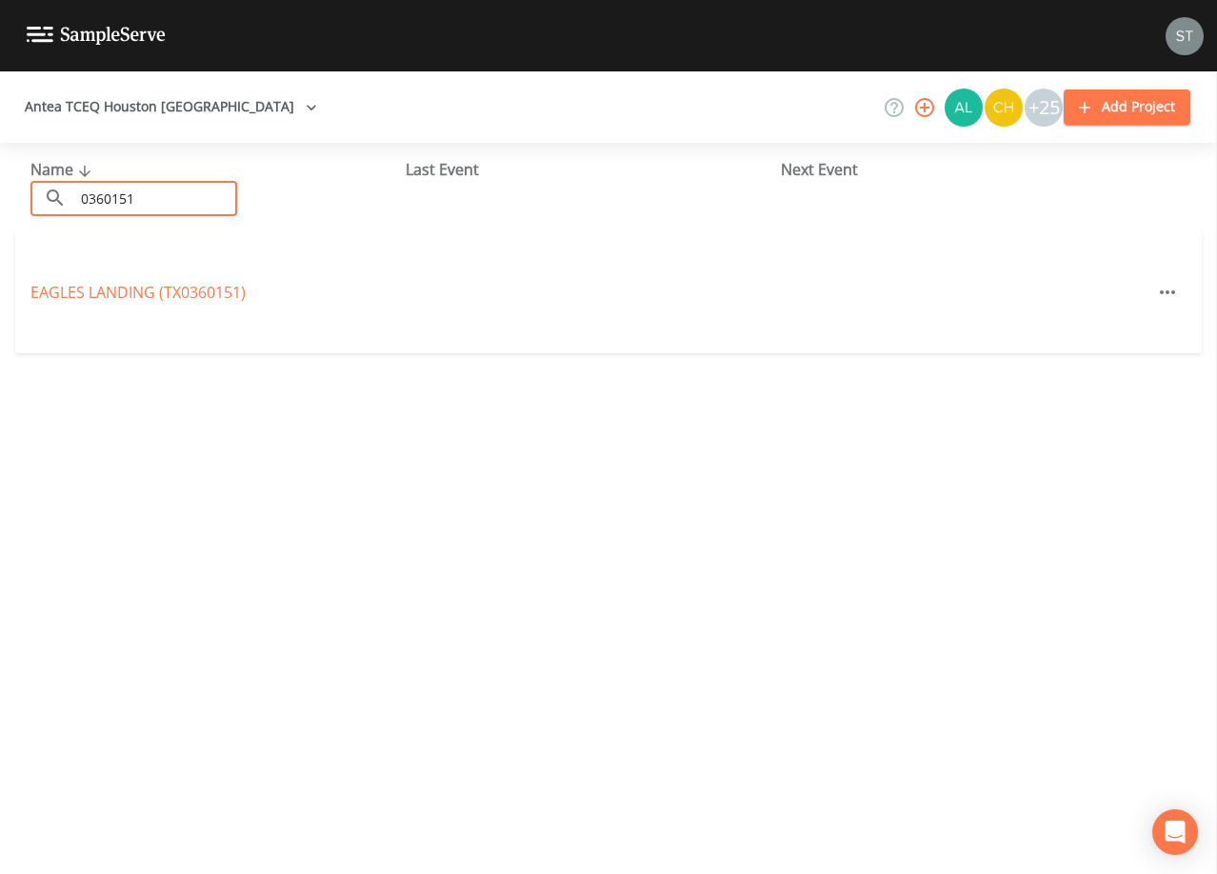
type input "0360151"
drag, startPoint x: 184, startPoint y: 196, endPoint x: -1, endPoint y: 190, distance: 184.9
click at [0, 190] on html "Antea TCEQ Houston [GEOGRAPHIC_DATA] +25 Add Project Name ​ 0360151 ​ Last Even…" at bounding box center [608, 437] width 1217 height 874
